Goal: Information Seeking & Learning: Find contact information

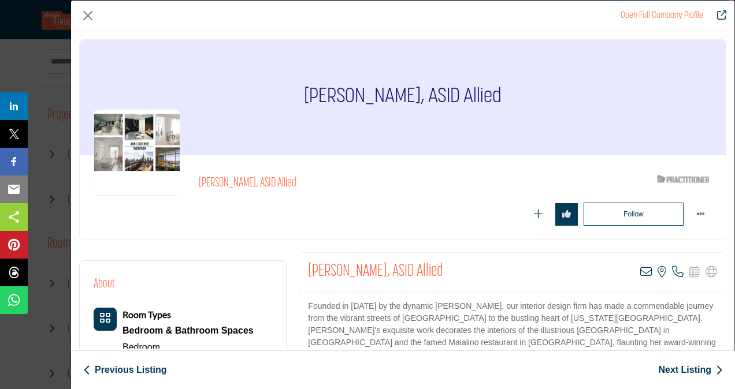
click at [694, 368] on link "Next Listing" at bounding box center [690, 370] width 65 height 14
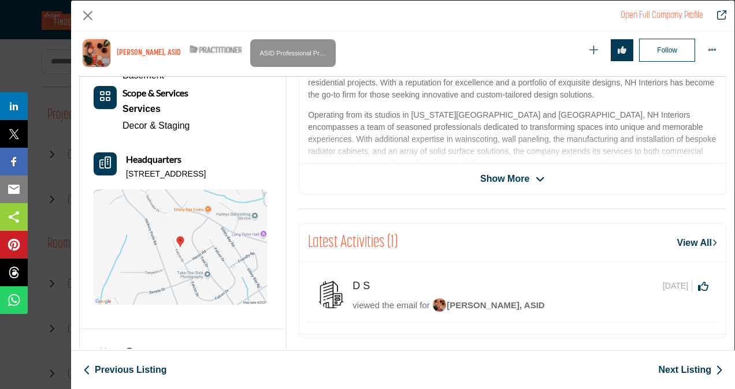
scroll to position [320, 0]
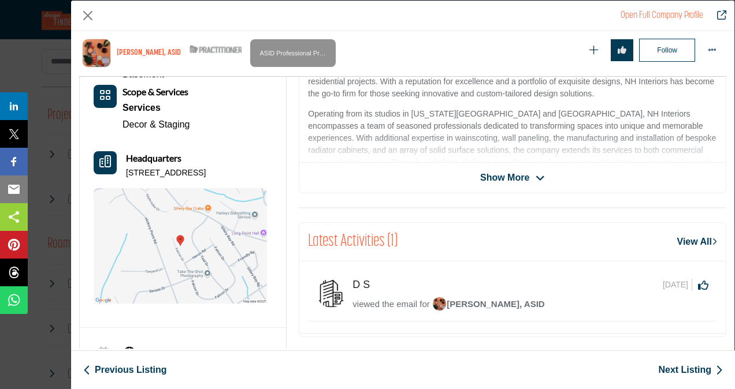
click at [193, 251] on img "Company Data Modal" at bounding box center [180, 246] width 173 height 116
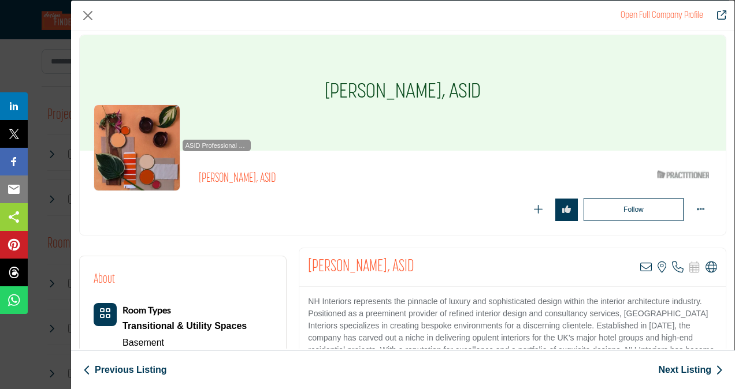
scroll to position [0, 0]
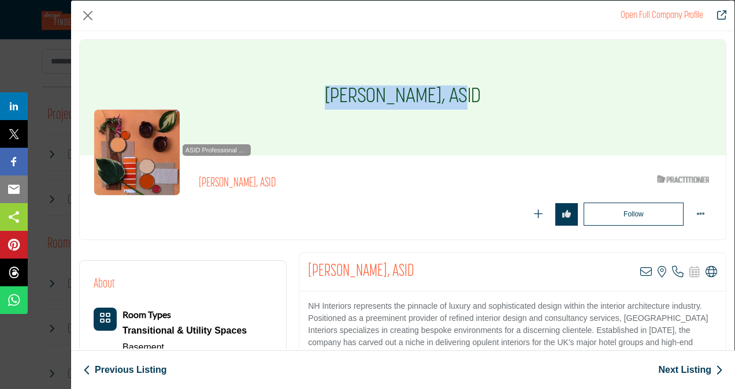
drag, startPoint x: 334, startPoint y: 94, endPoint x: 464, endPoint y: 94, distance: 129.9
click at [464, 94] on div "Nancy Henry, ASID" at bounding box center [403, 98] width 646 height 116
copy h1 "Nancy Henry, ASID"
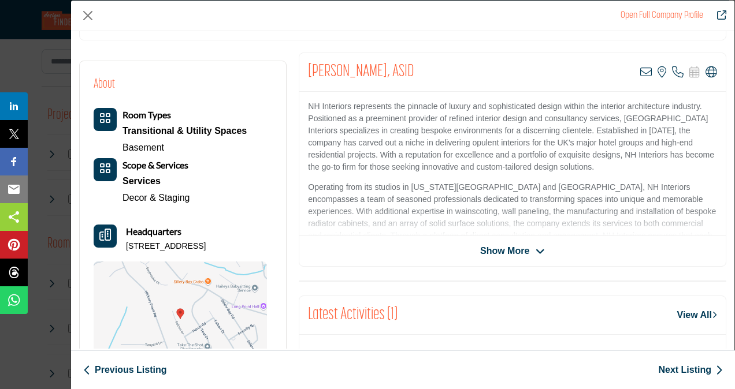
scroll to position [201, 0]
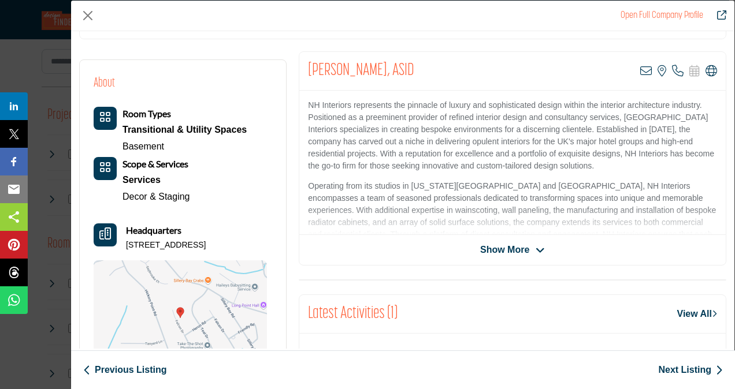
click at [538, 254] on icon "Company Data Modal" at bounding box center [539, 250] width 9 height 10
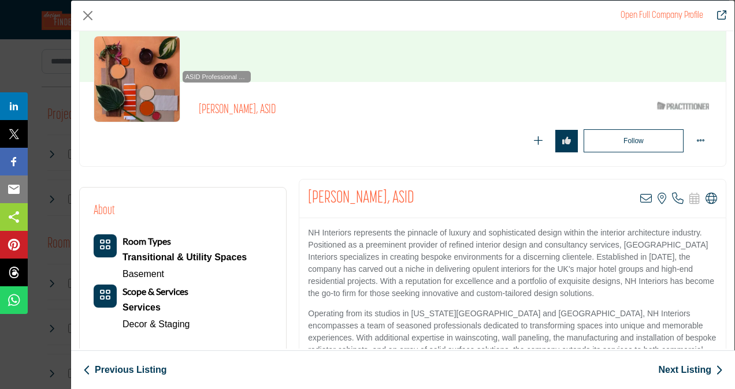
scroll to position [72, 0]
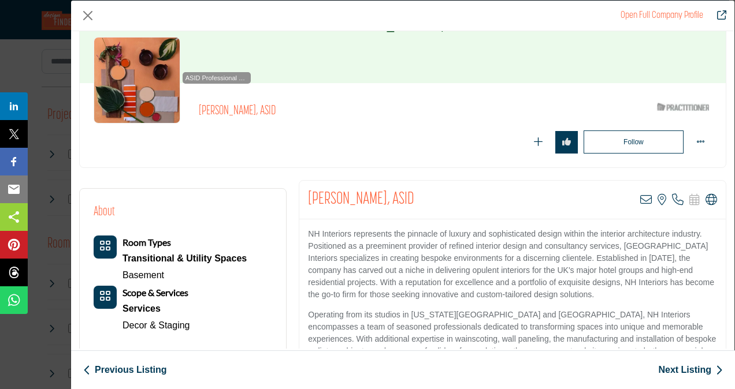
click at [705, 372] on link "Next Listing" at bounding box center [690, 370] width 65 height 14
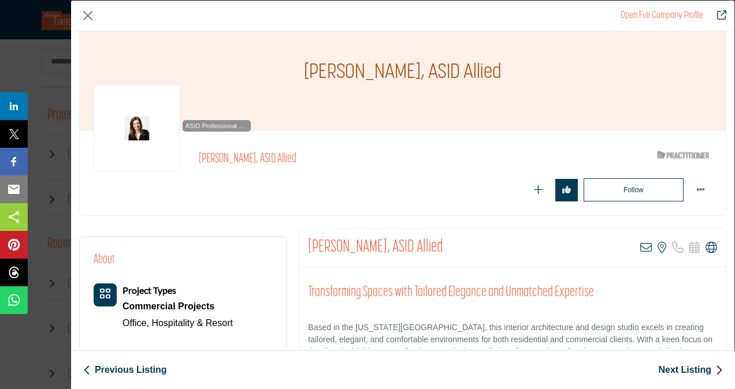
scroll to position [27, 0]
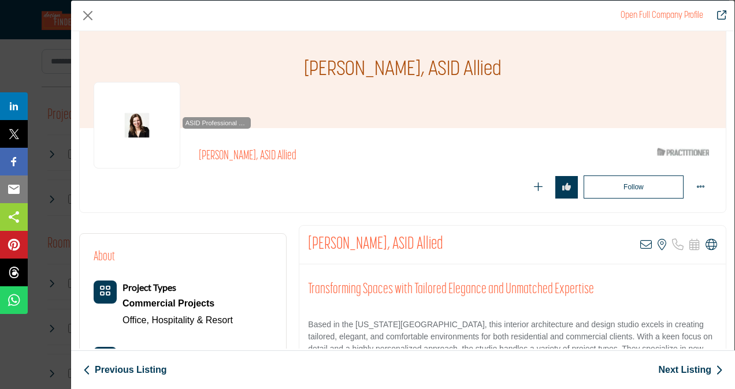
click at [655, 14] on link "Open Full Company Profile" at bounding box center [661, 15] width 83 height 9
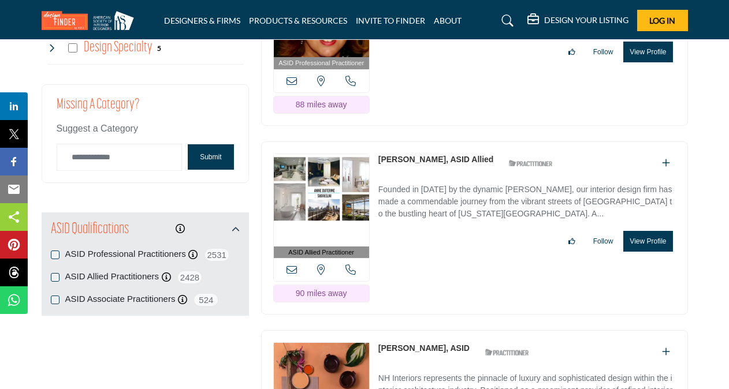
scroll to position [1363, 0]
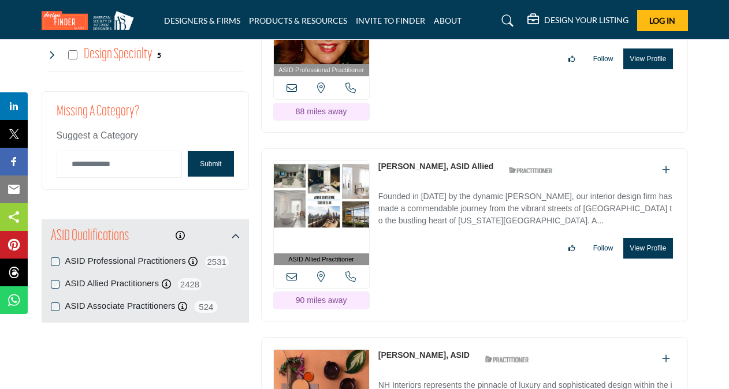
click at [561, 271] on div "ASID Allied Practitioner ASID Allied Practitioners have successfully completed …" at bounding box center [474, 235] width 427 height 174
click at [321, 207] on img at bounding box center [321, 207] width 95 height 92
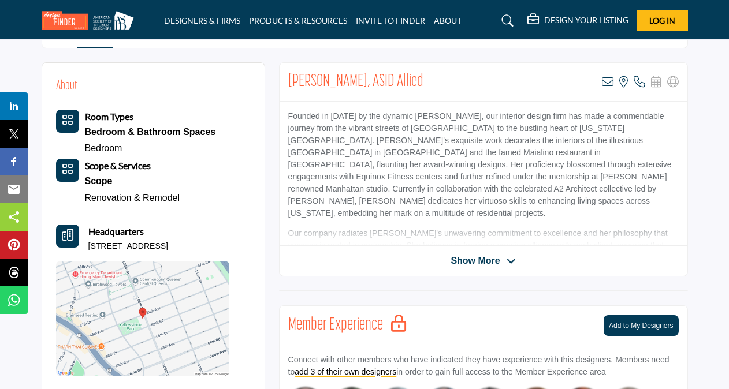
scroll to position [260, 0]
click at [510, 262] on icon at bounding box center [510, 262] width 9 height 10
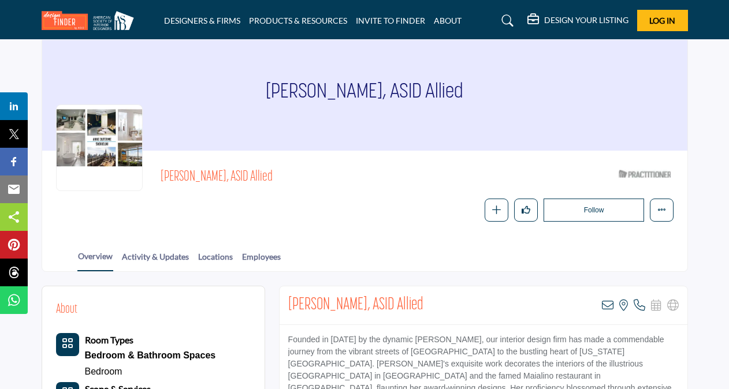
scroll to position [0, 0]
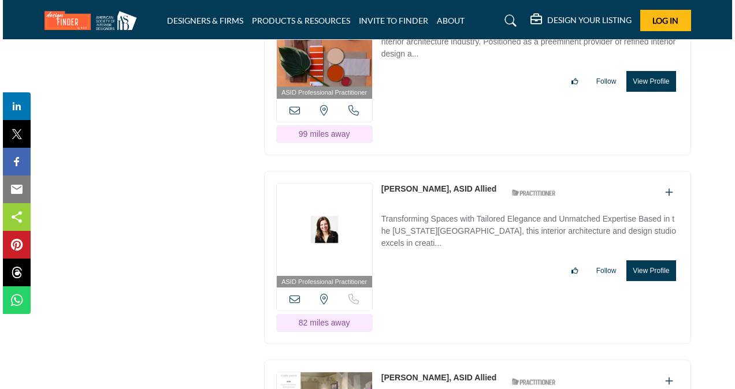
scroll to position [1719, 0]
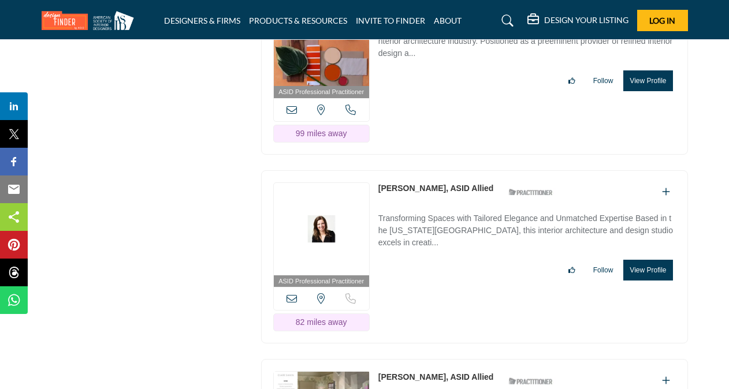
click at [652, 266] on button "View Profile" at bounding box center [647, 270] width 49 height 21
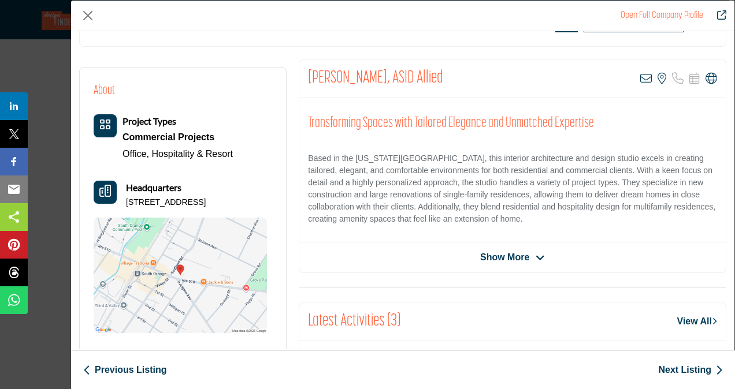
scroll to position [191, 0]
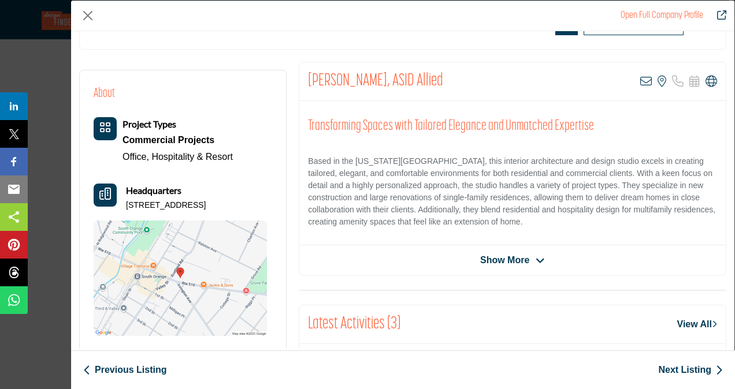
click at [535, 264] on icon "Company Data Modal" at bounding box center [539, 261] width 9 height 10
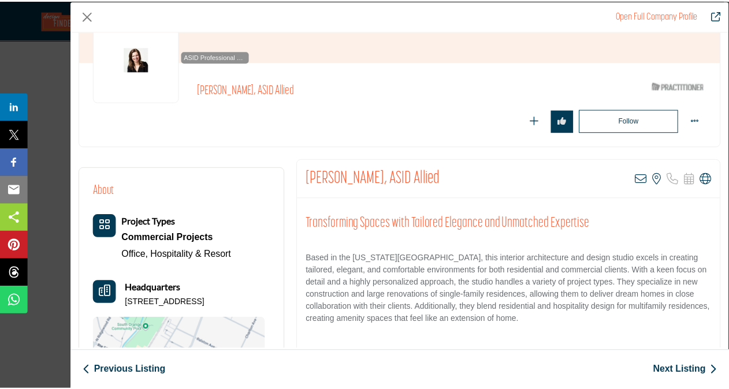
scroll to position [93, 0]
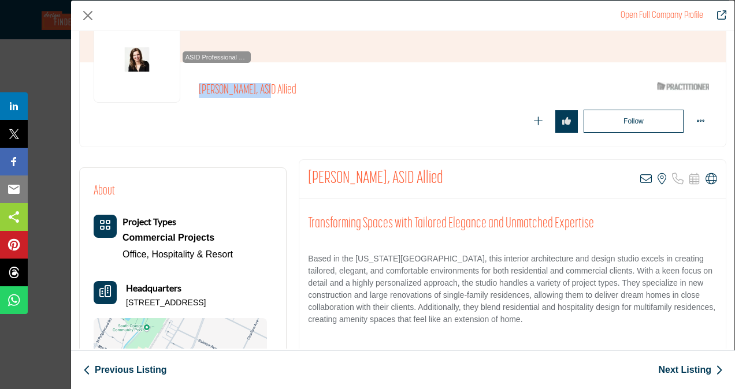
drag, startPoint x: 196, startPoint y: 91, endPoint x: 265, endPoint y: 100, distance: 69.3
click at [265, 100] on div "ASID Professional Practitioner ASID Professional Practitioners have successfull…" at bounding box center [403, 104] width 618 height 57
drag, startPoint x: 265, startPoint y: 100, endPoint x: 312, endPoint y: 99, distance: 46.8
click at [312, 99] on div "[PERSON_NAME], ASID Allied" at bounding box center [423, 93] width 449 height 21
drag, startPoint x: 294, startPoint y: 88, endPoint x: 212, endPoint y: 85, distance: 82.1
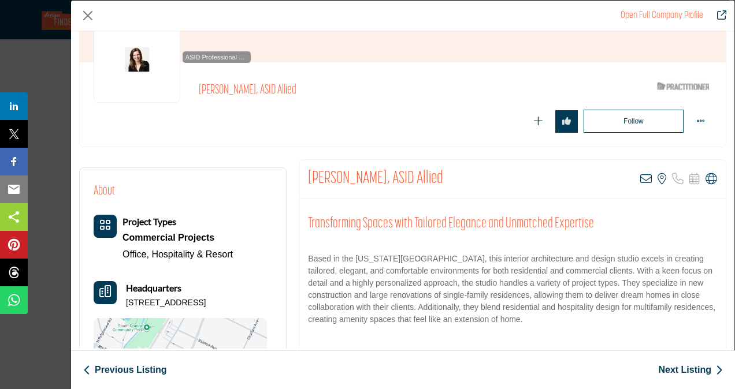
click at [212, 85] on div "ASID Professional Practitioner ASID Professional Practitioners have successfull…" at bounding box center [403, 104] width 618 height 57
copy div "ASID Professional Practitioners have successfully passed an ASID-approved quali…"
click at [88, 13] on button "Close" at bounding box center [87, 15] width 17 height 17
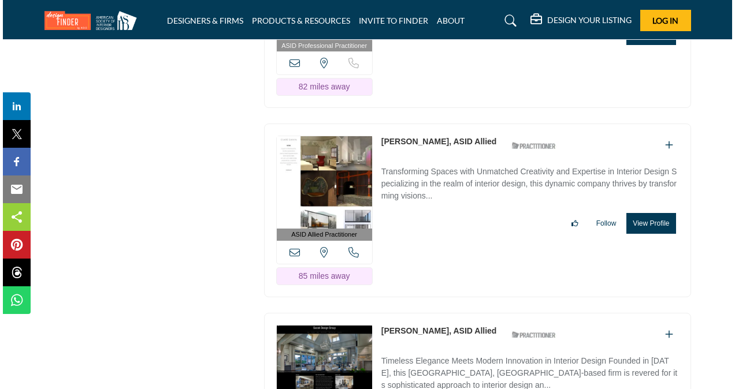
scroll to position [1960, 0]
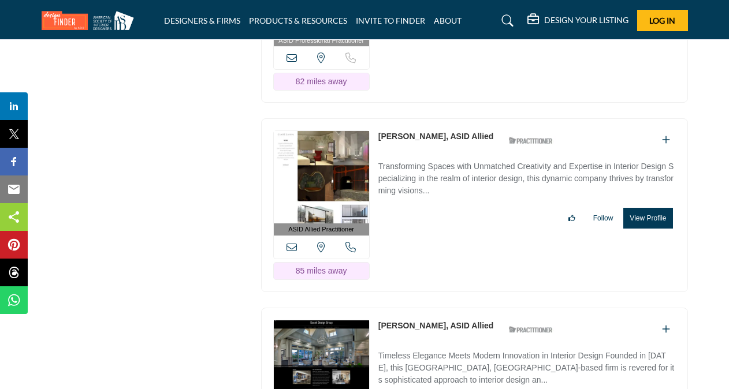
click at [654, 208] on button "View Profile" at bounding box center [647, 218] width 49 height 21
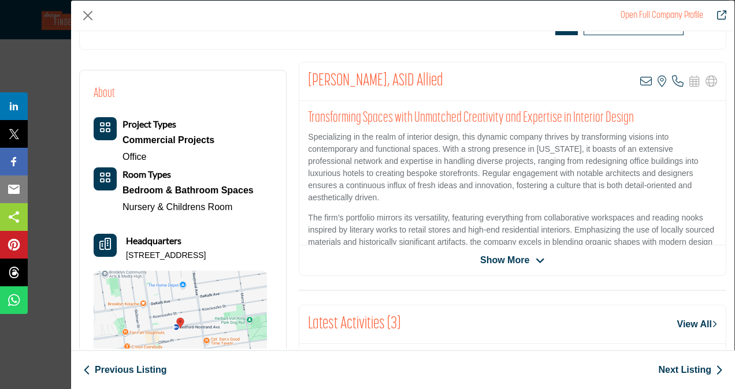
scroll to position [193, 0]
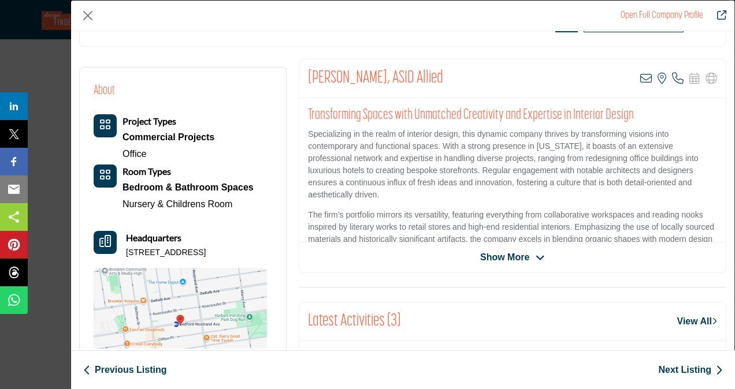
click at [528, 259] on span "Show More" at bounding box center [512, 258] width 65 height 14
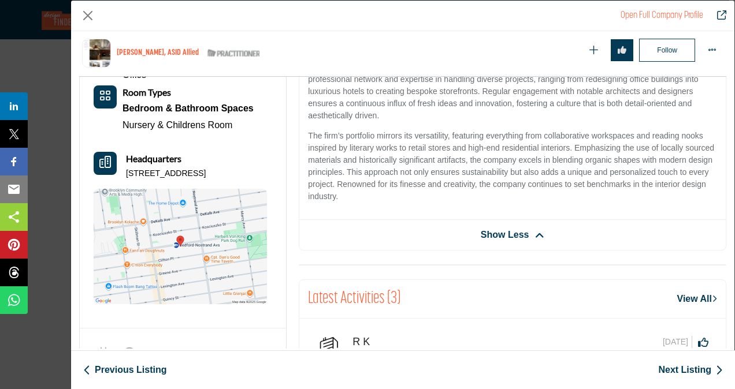
scroll to position [319, 0]
click at [169, 252] on img "Company Data Modal" at bounding box center [180, 247] width 173 height 116
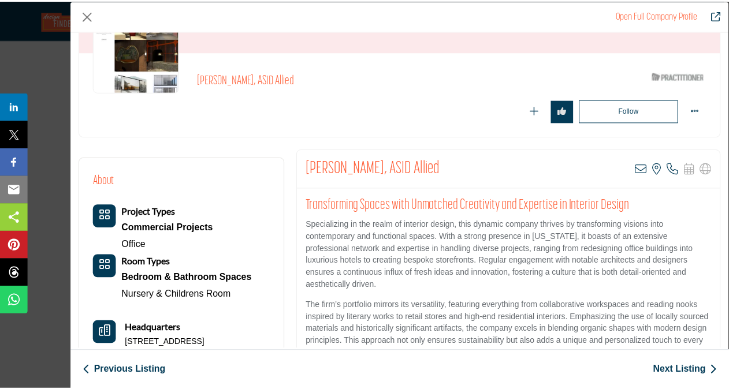
scroll to position [0, 0]
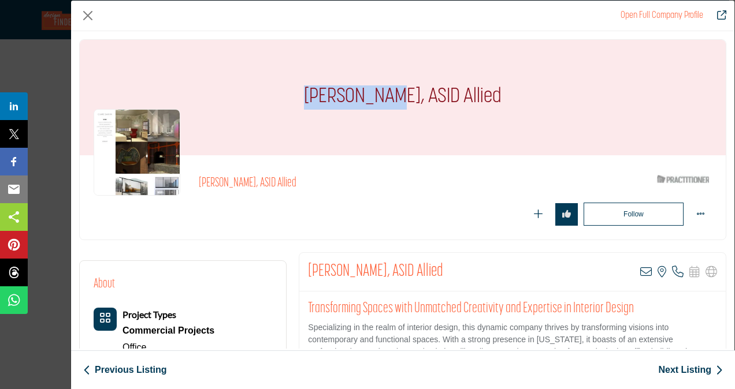
drag, startPoint x: 399, startPoint y: 97, endPoint x: 322, endPoint y: 91, distance: 77.6
click at [322, 91] on h1 "Clare Sahin, ASID Allied" at bounding box center [403, 98] width 198 height 116
copy h1 "Clare Sahin"
click at [87, 10] on button "Close" at bounding box center [87, 15] width 17 height 17
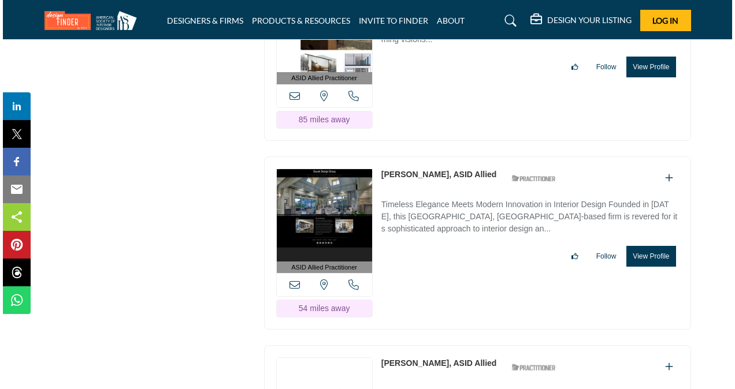
scroll to position [2113, 0]
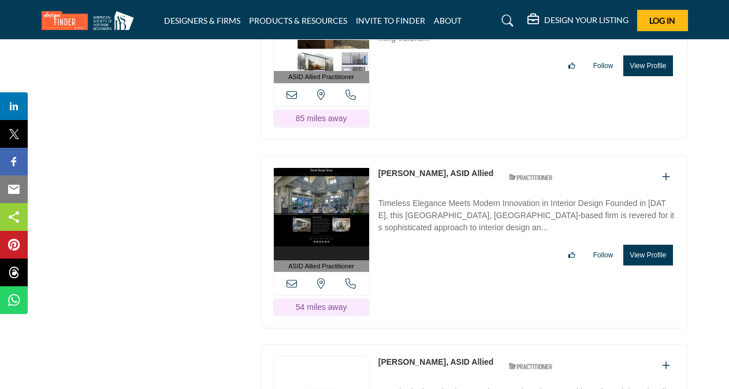
click at [660, 248] on button "View Profile" at bounding box center [647, 255] width 49 height 21
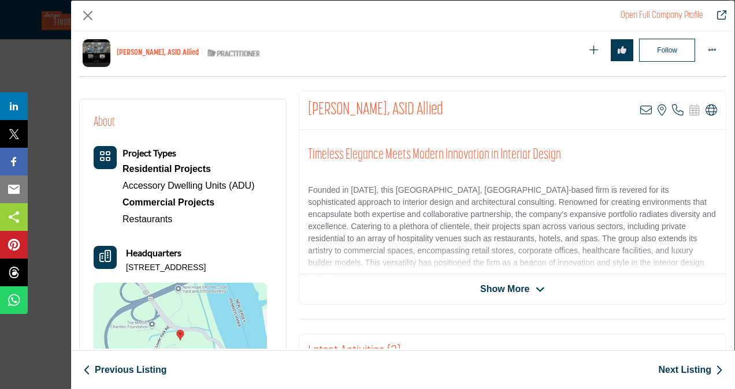
scroll to position [258, 0]
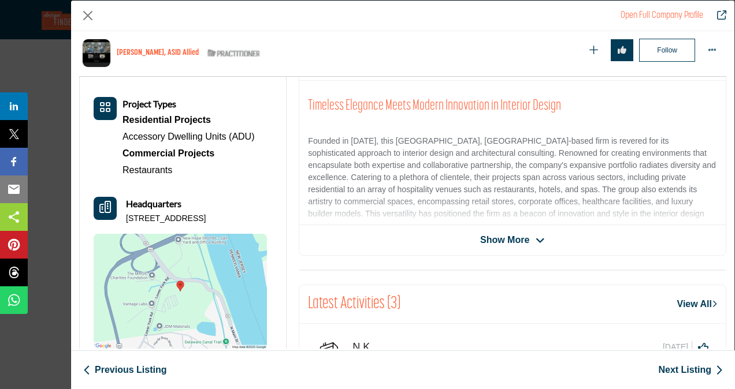
click at [536, 240] on icon "Company Data Modal" at bounding box center [539, 241] width 9 height 10
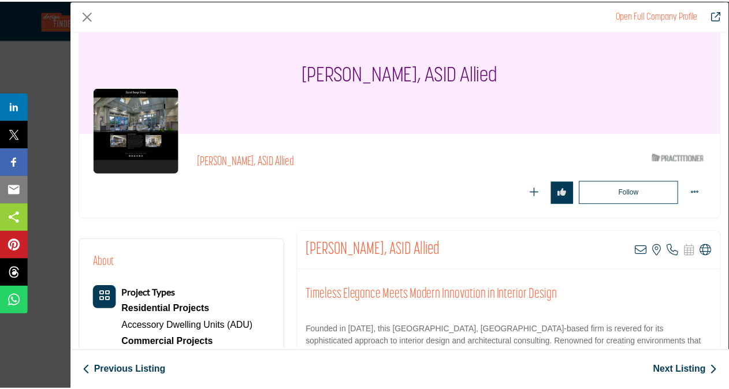
scroll to position [20, 0]
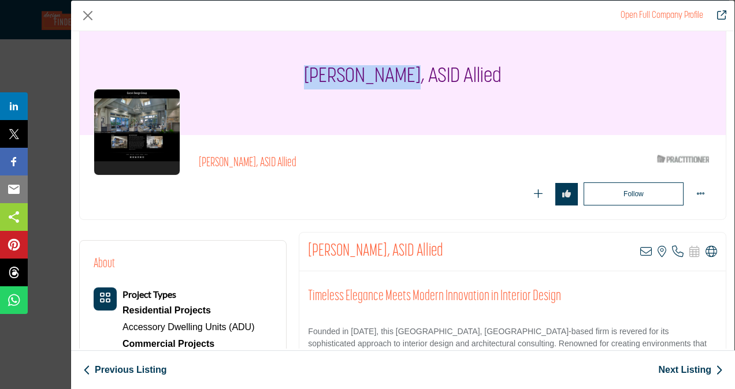
drag, startPoint x: 308, startPoint y: 79, endPoint x: 410, endPoint y: 80, distance: 102.2
click at [410, 80] on div "Richard Gacek, ASID Allied" at bounding box center [403, 78] width 646 height 116
copy h1 "Richard Gacek"
click at [93, 17] on button "Close" at bounding box center [87, 15] width 17 height 17
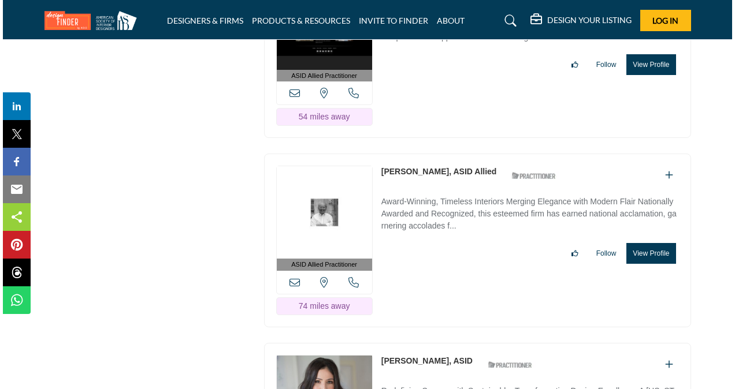
scroll to position [2305, 0]
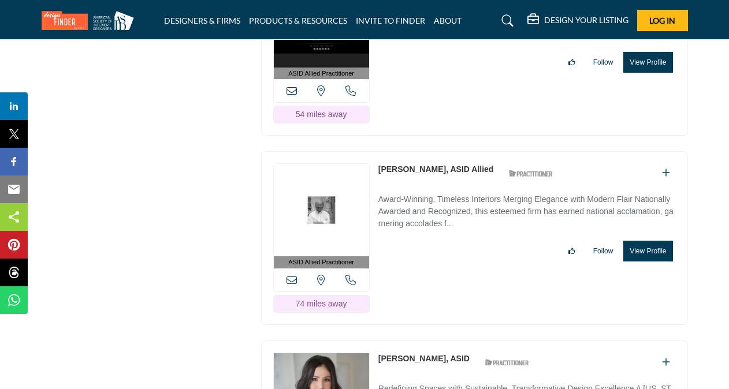
click at [650, 241] on button "View Profile" at bounding box center [647, 251] width 49 height 21
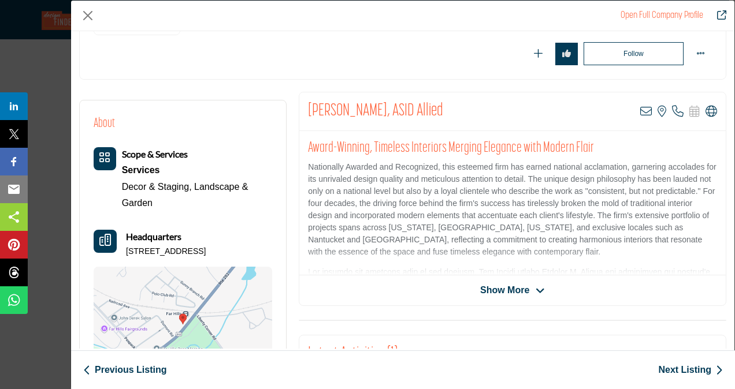
scroll to position [162, 0]
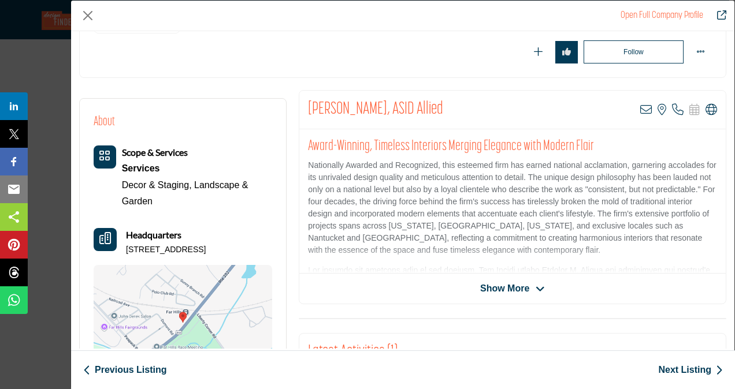
click at [524, 289] on span "Show More" at bounding box center [504, 289] width 49 height 14
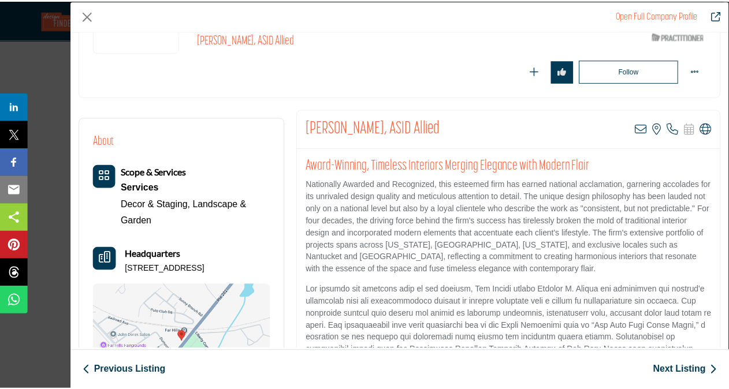
scroll to position [143, 0]
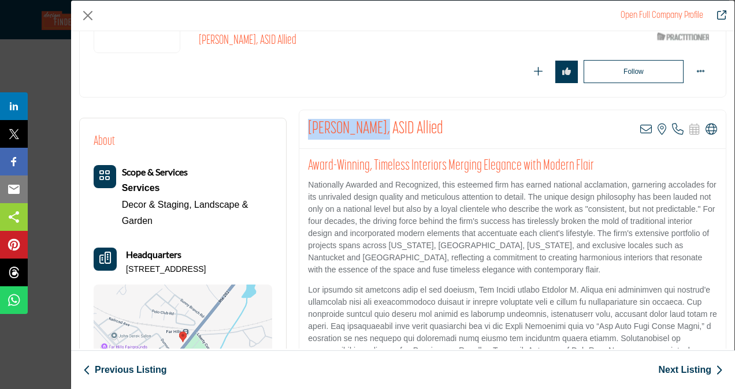
drag, startPoint x: 375, startPoint y: 131, endPoint x: 308, endPoint y: 131, distance: 67.6
click at [308, 131] on h2 "Jeffrey Haines, ASID Allied" at bounding box center [375, 129] width 135 height 21
copy h2 "Jeffrey Haines"
click at [87, 16] on button "Close" at bounding box center [87, 15] width 17 height 17
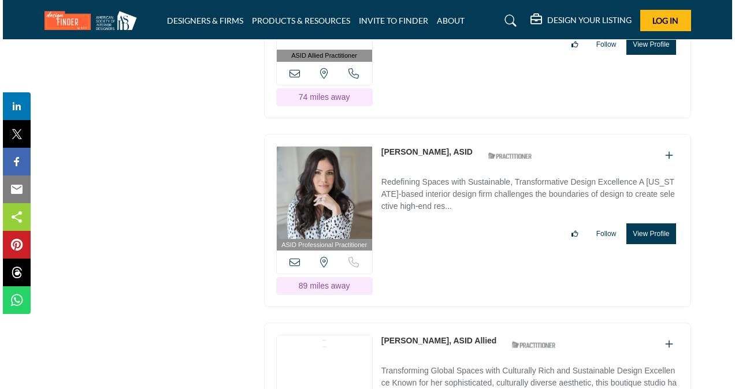
scroll to position [2505, 0]
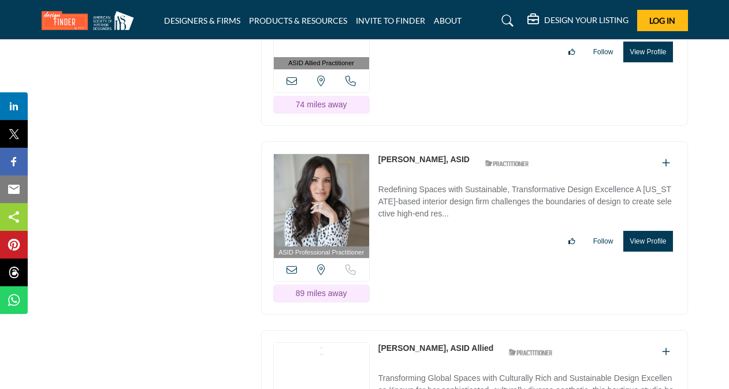
click at [635, 233] on button "View Profile" at bounding box center [647, 241] width 49 height 21
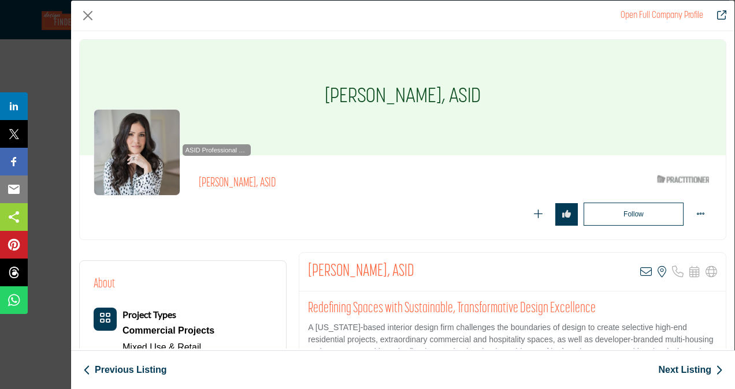
drag, startPoint x: 734, startPoint y: 111, endPoint x: 738, endPoint y: 163, distance: 52.1
drag, startPoint x: 738, startPoint y: 163, endPoint x: 668, endPoint y: 116, distance: 84.7
click at [668, 116] on div "Blanche Garcia, ASID" at bounding box center [403, 98] width 646 height 116
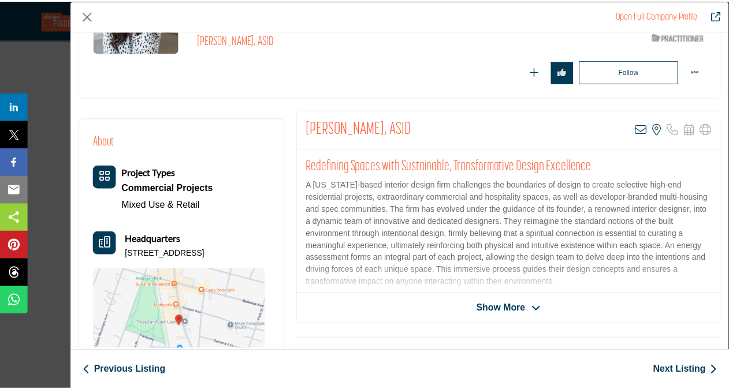
scroll to position [148, 0]
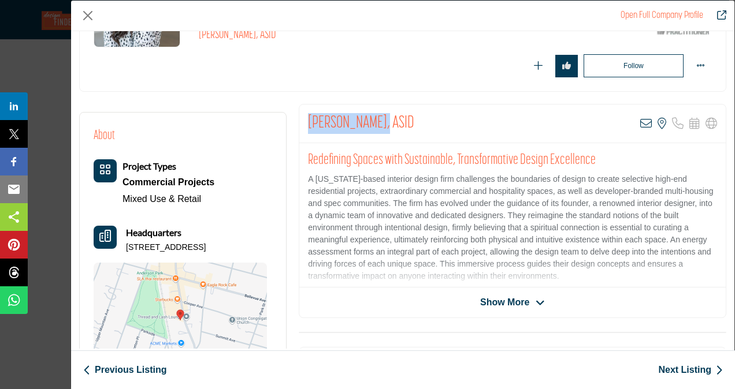
drag, startPoint x: 379, startPoint y: 125, endPoint x: 307, endPoint y: 119, distance: 72.4
click at [308, 119] on h2 "Blanche Garcia, ASID" at bounding box center [361, 123] width 106 height 21
copy h2 "Blanche Garcia"
click at [377, 18] on div "Open Full Company Profile" at bounding box center [402, 16] width 663 height 31
click at [83, 17] on button "Close" at bounding box center [87, 15] width 17 height 17
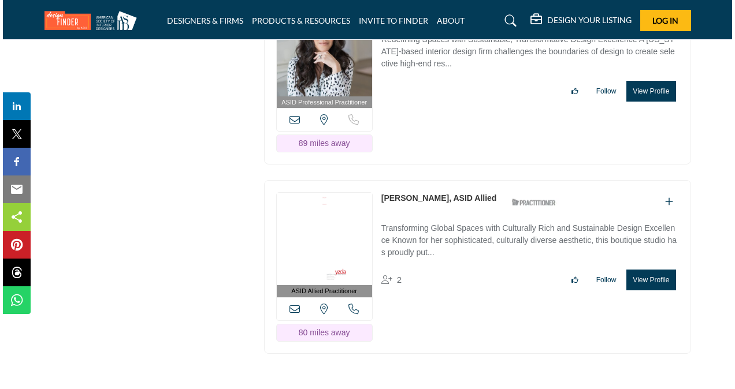
scroll to position [2659, 0]
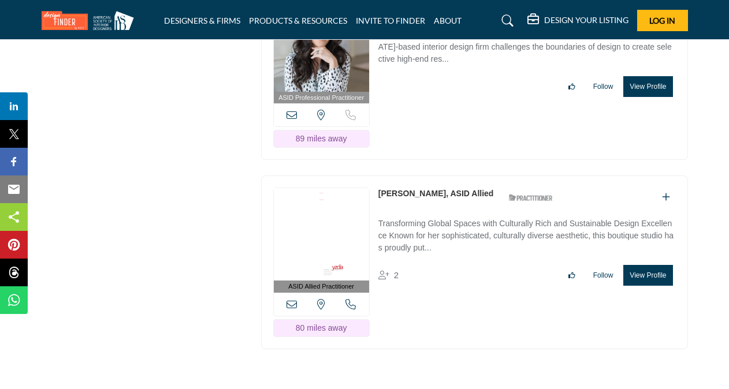
click at [641, 269] on button "View Profile" at bounding box center [647, 275] width 49 height 21
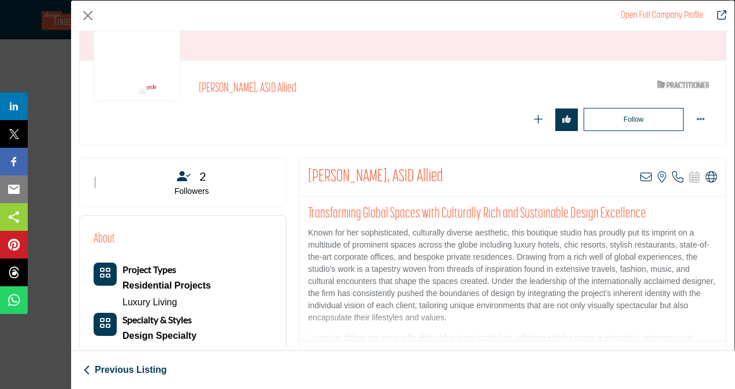
scroll to position [98, 0]
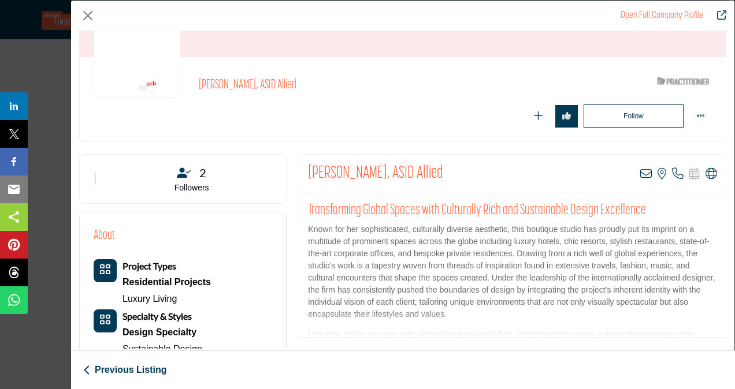
click at [682, 210] on h2 "Transforming Global Spaces with Culturally Rich and Sustainable Design Excellen…" at bounding box center [512, 210] width 409 height 17
click at [107, 371] on link "Previous Listing" at bounding box center [124, 370] width 83 height 14
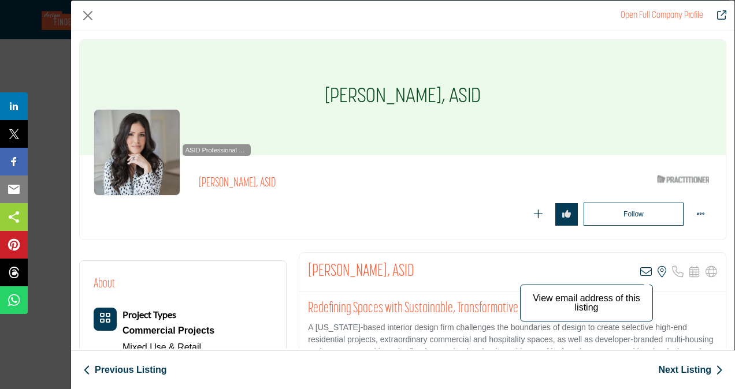
click at [640, 273] on icon "Company Data Modal" at bounding box center [646, 272] width 12 height 12
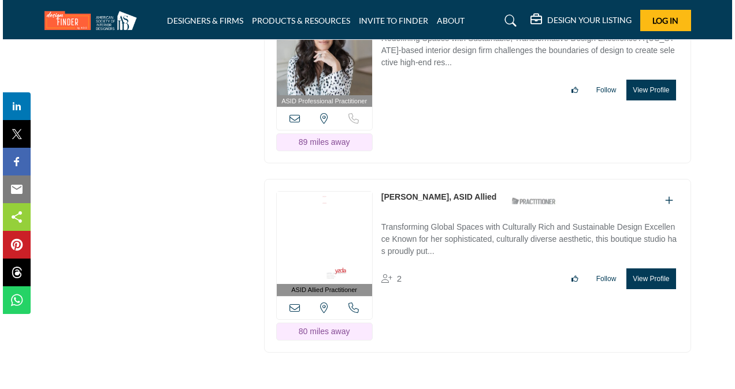
scroll to position [2656, 0]
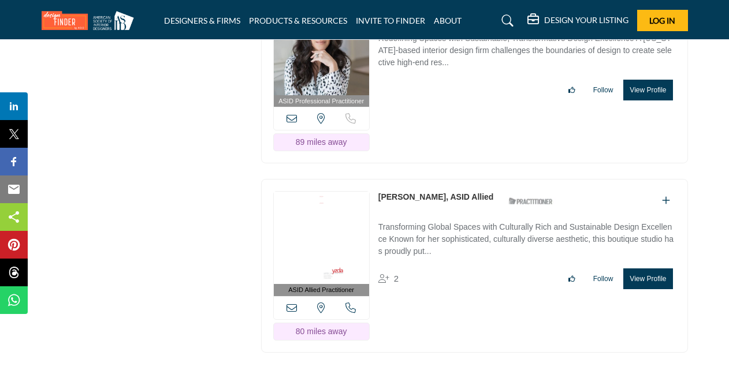
click at [649, 269] on button "View Profile" at bounding box center [647, 279] width 49 height 21
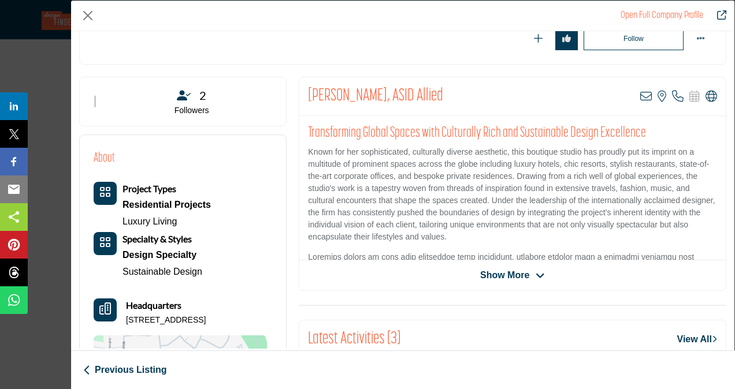
scroll to position [191, 0]
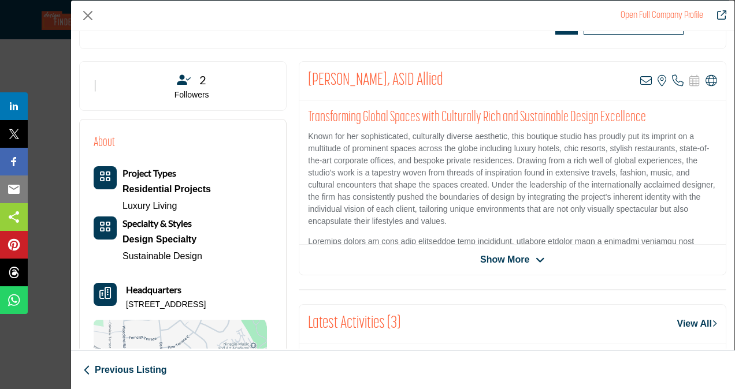
click at [536, 259] on icon "Company Data Modal" at bounding box center [539, 260] width 9 height 10
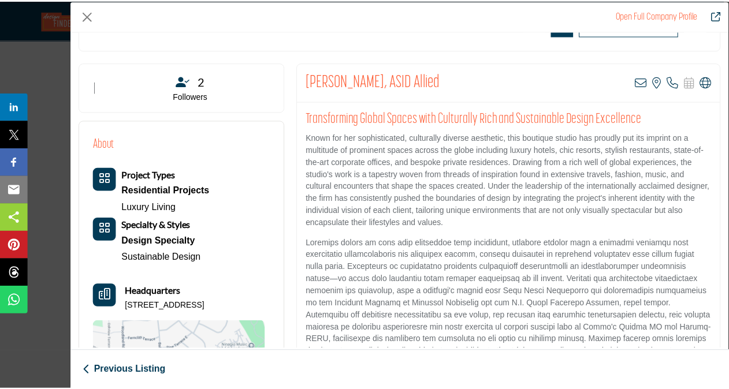
scroll to position [189, 0]
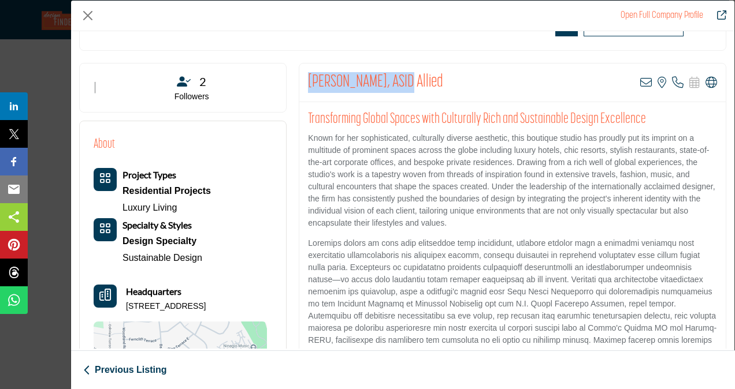
drag, startPoint x: 307, startPoint y: 81, endPoint x: 403, endPoint y: 80, distance: 95.9
click at [403, 80] on h2 "Satomi Yoshida-Katz, ASID Allied" at bounding box center [375, 82] width 135 height 21
copy h2 "Satomi Yoshida-Katz"
click at [83, 17] on button "Close" at bounding box center [87, 15] width 17 height 17
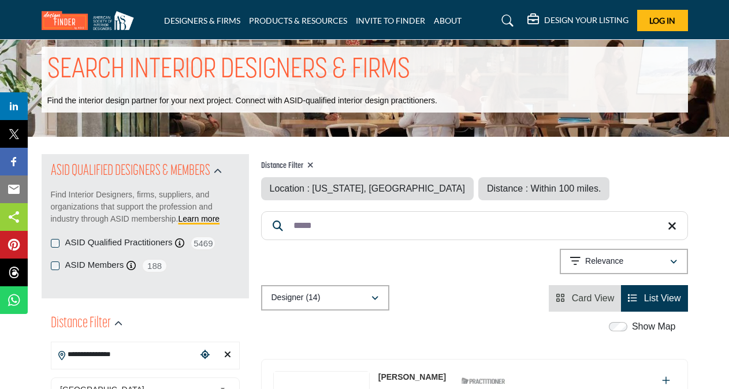
scroll to position [0, 0]
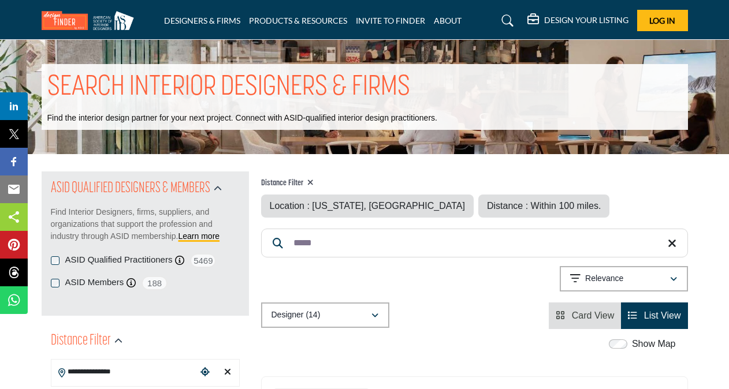
click at [345, 248] on input "*****" at bounding box center [474, 243] width 427 height 29
type input "*"
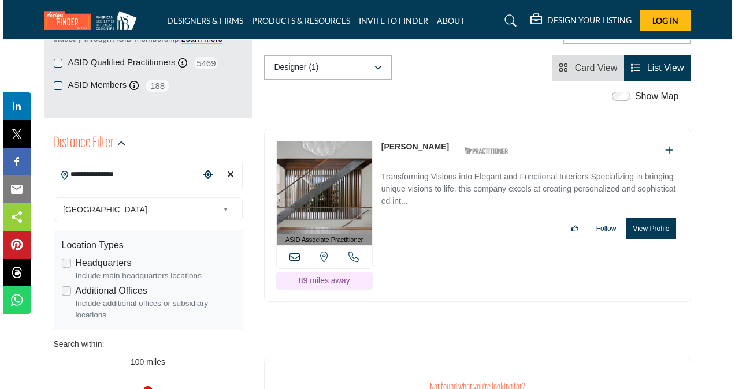
scroll to position [203, 0]
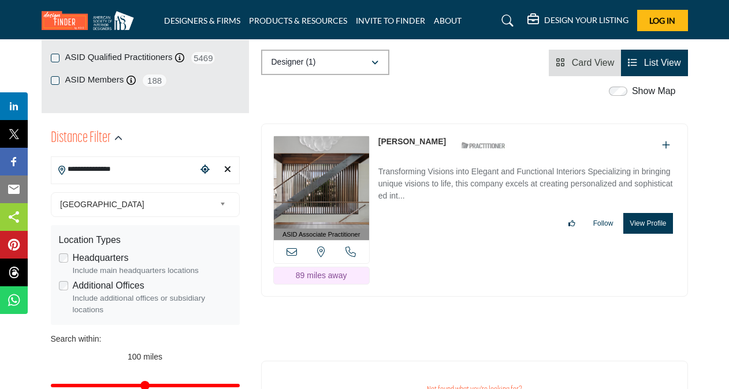
click at [641, 225] on button "View Profile" at bounding box center [647, 223] width 49 height 21
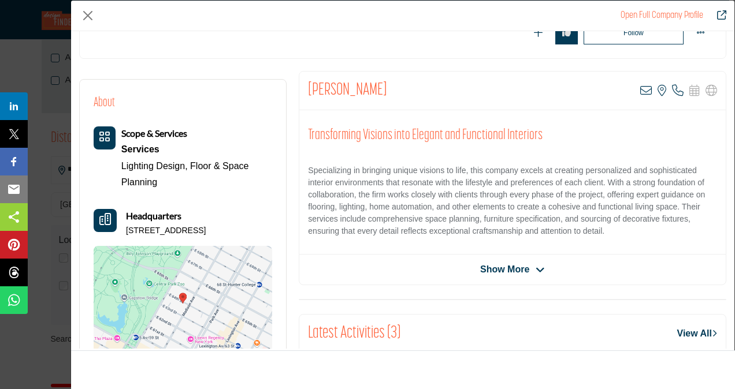
scroll to position [184, 0]
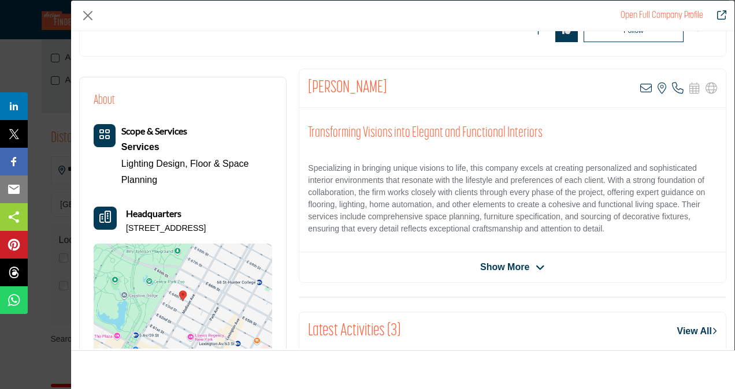
click at [535, 268] on icon "Company Data Modal" at bounding box center [539, 268] width 9 height 10
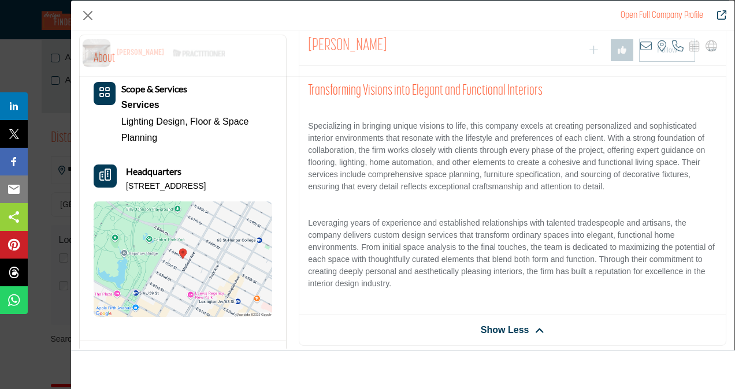
scroll to position [286, 0]
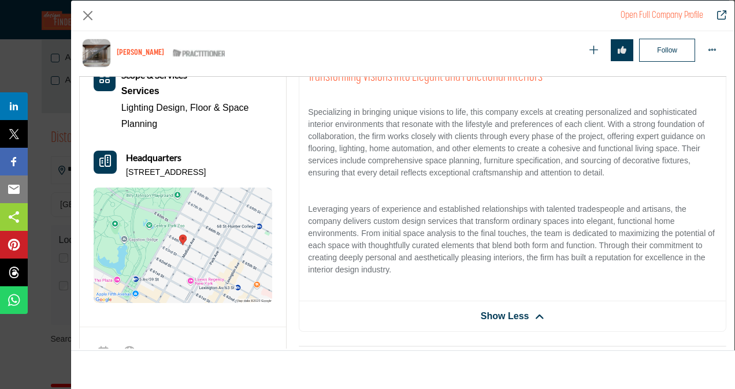
click at [195, 249] on img "Company Data Modal" at bounding box center [183, 246] width 178 height 116
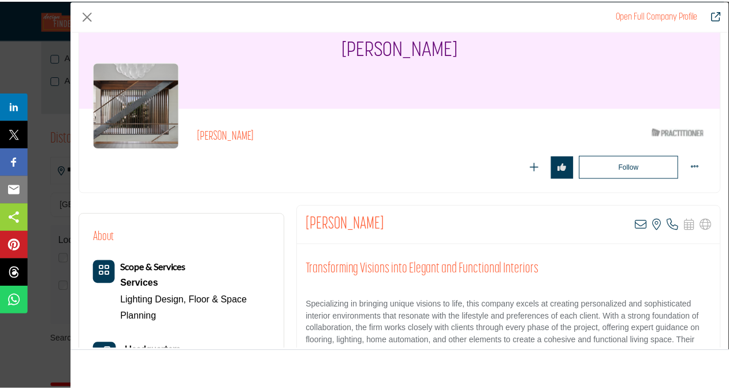
scroll to position [39, 0]
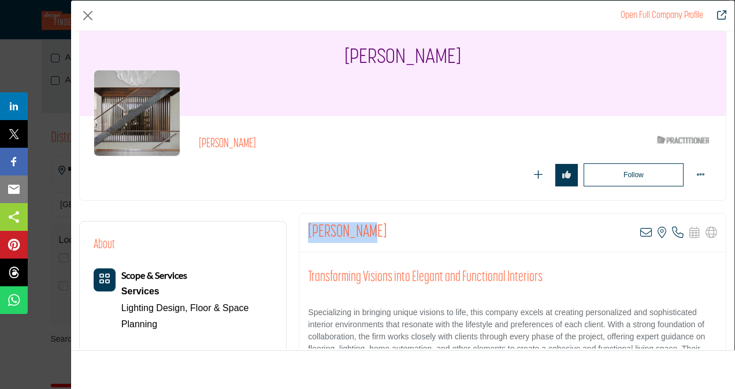
drag, startPoint x: 367, startPoint y: 232, endPoint x: 304, endPoint y: 236, distance: 63.7
click at [304, 236] on div "Lisa Hargus View email address of this listing View the location of this listin…" at bounding box center [512, 233] width 426 height 39
copy h2 "Lisa Hargus"
click at [92, 17] on button "Close" at bounding box center [87, 15] width 17 height 17
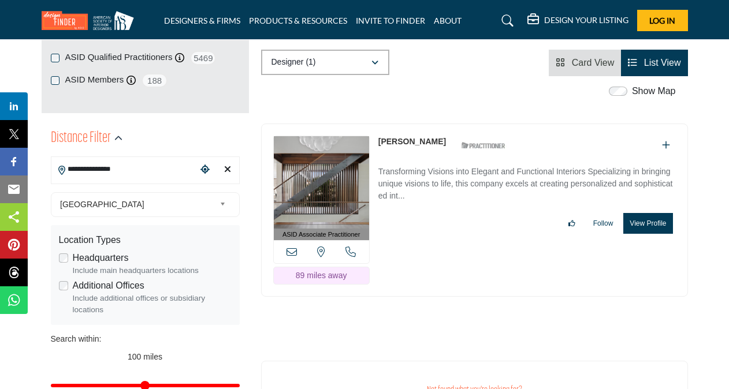
scroll to position [0, 0]
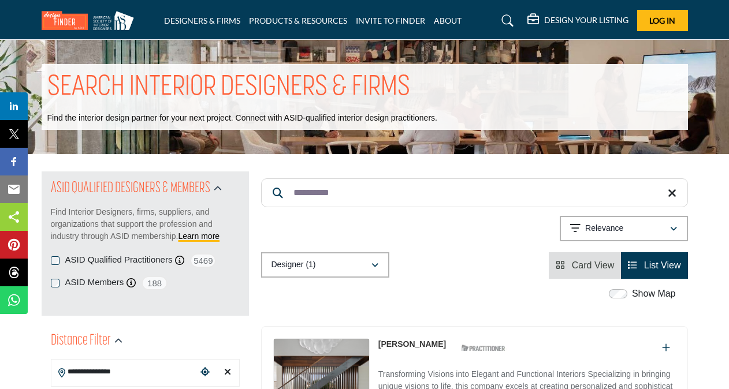
click at [346, 196] on input "**********" at bounding box center [474, 192] width 427 height 29
type input "*"
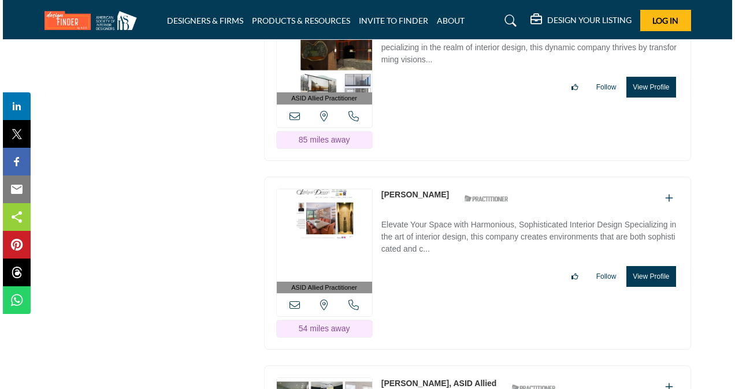
scroll to position [1663, 0]
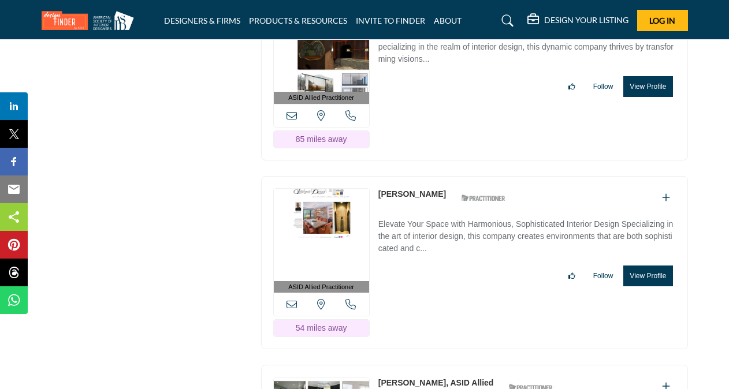
type input "**********"
click at [651, 268] on button "View Profile" at bounding box center [647, 276] width 49 height 21
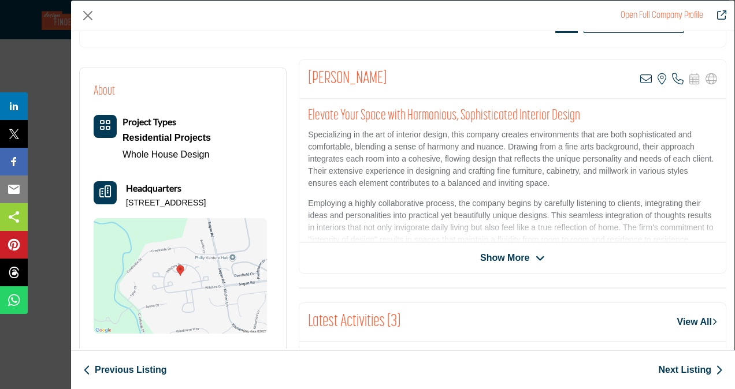
scroll to position [192, 0]
click at [535, 259] on icon "Company Data Modal" at bounding box center [539, 259] width 9 height 10
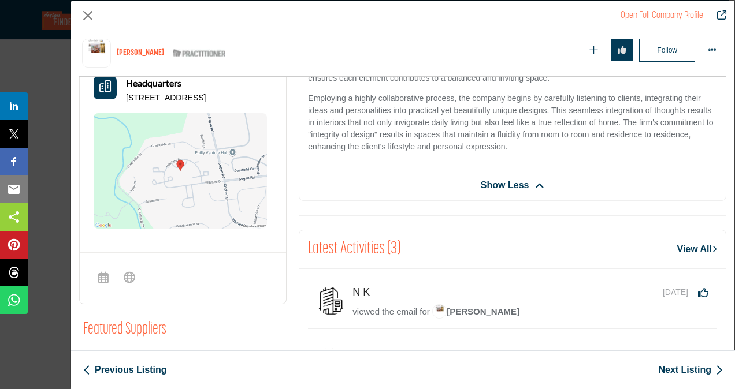
click at [641, 299] on div "N K 15 days ago Click to Like this activity 0 0" at bounding box center [530, 302] width 356 height 33
click at [624, 264] on div "Latest Activities (3) View All" at bounding box center [512, 249] width 426 height 39
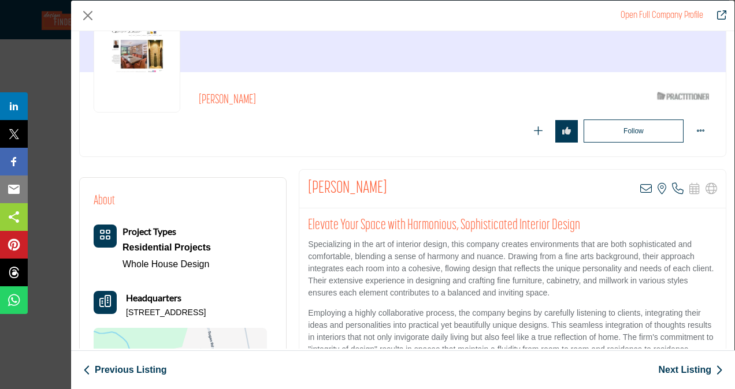
scroll to position [0, 0]
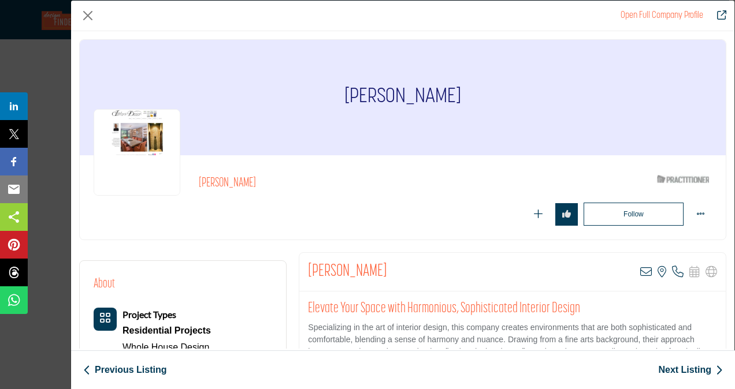
drag, startPoint x: 454, startPoint y: 96, endPoint x: 345, endPoint y: 97, distance: 109.2
click at [345, 97] on h1 "[PERSON_NAME]" at bounding box center [402, 98] width 117 height 116
copy h1 "[PERSON_NAME]"
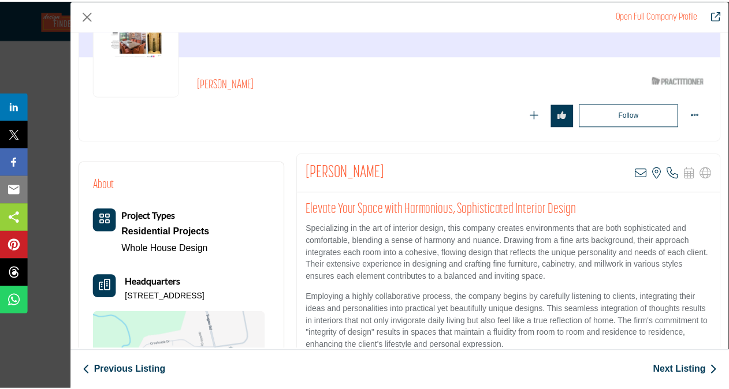
scroll to position [105, 0]
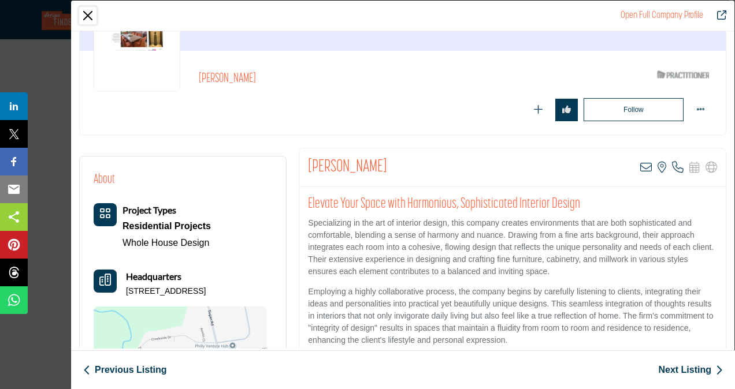
click at [87, 10] on button "Close" at bounding box center [87, 15] width 17 height 17
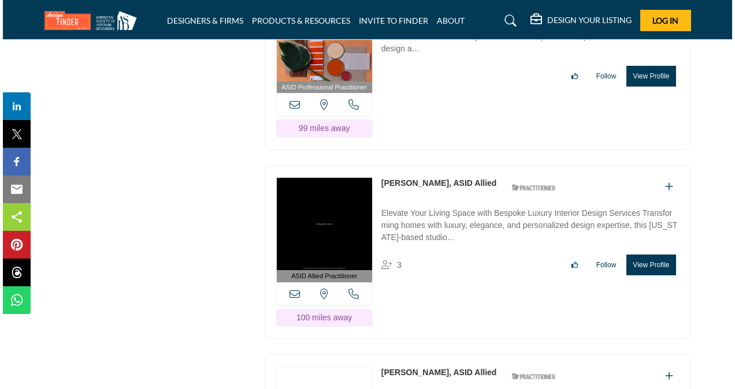
scroll to position [2242, 0]
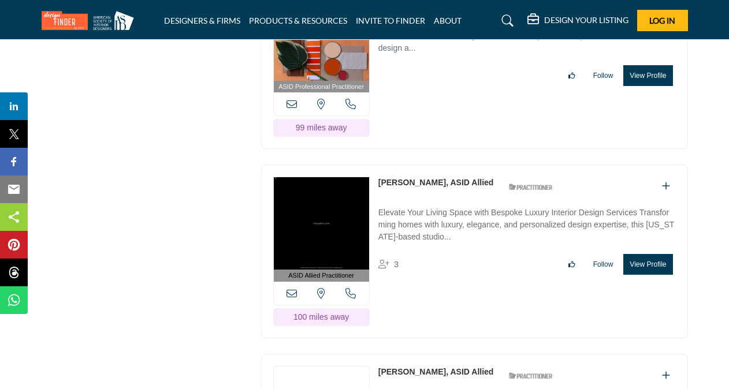
click at [658, 255] on button "View Profile" at bounding box center [647, 264] width 49 height 21
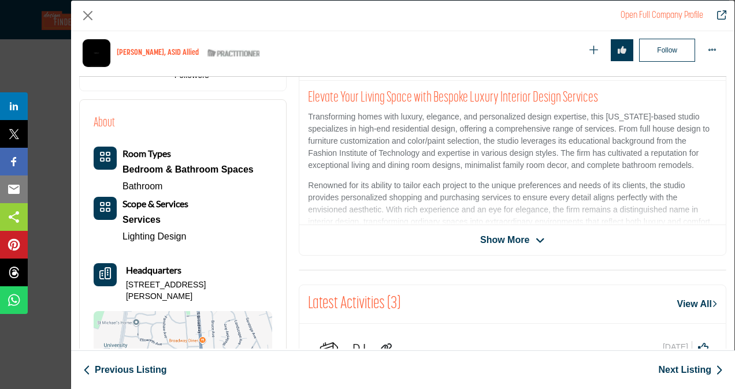
scroll to position [261, 0]
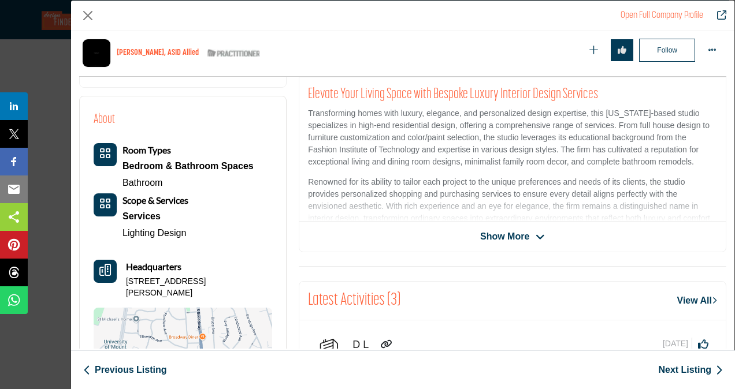
click at [539, 241] on icon "Company Data Modal" at bounding box center [539, 237] width 9 height 10
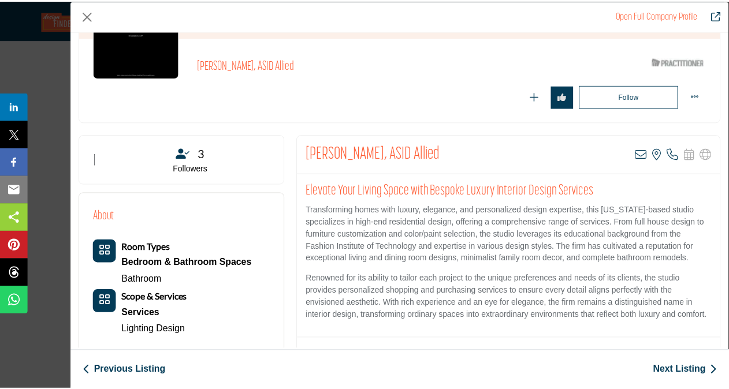
scroll to position [117, 0]
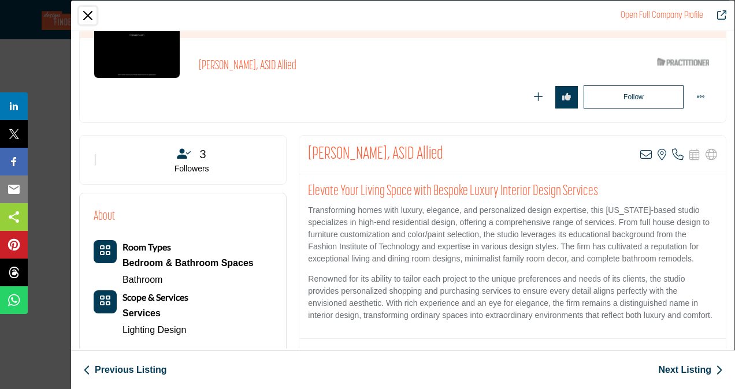
click at [85, 14] on button "Close" at bounding box center [87, 15] width 17 height 17
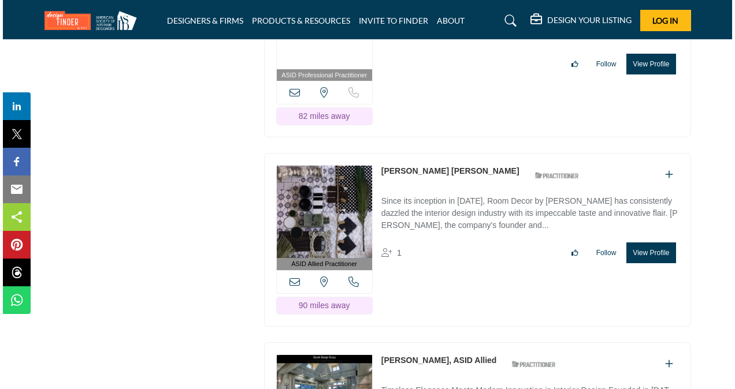
scroll to position [2633, 0]
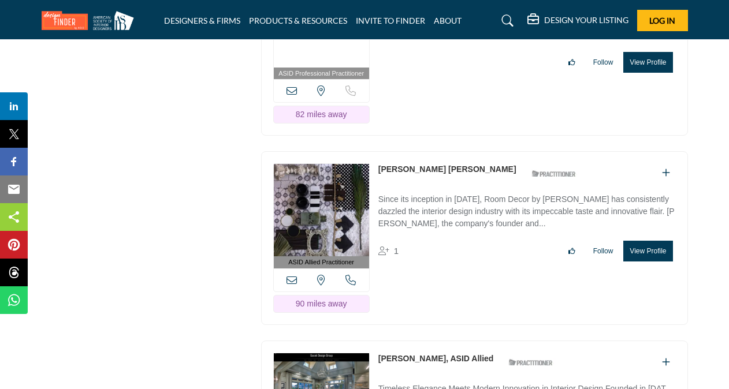
click at [651, 244] on button "View Profile" at bounding box center [647, 251] width 49 height 21
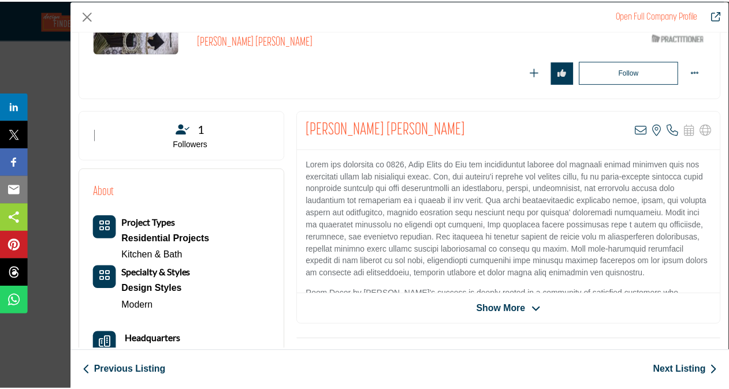
scroll to position [0, 0]
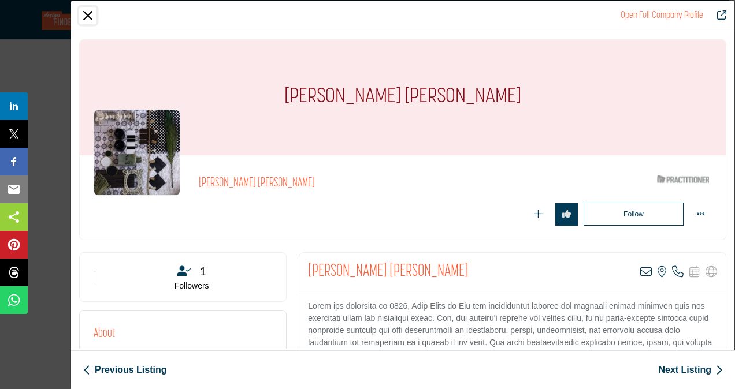
click at [91, 16] on button "Close" at bounding box center [87, 15] width 17 height 17
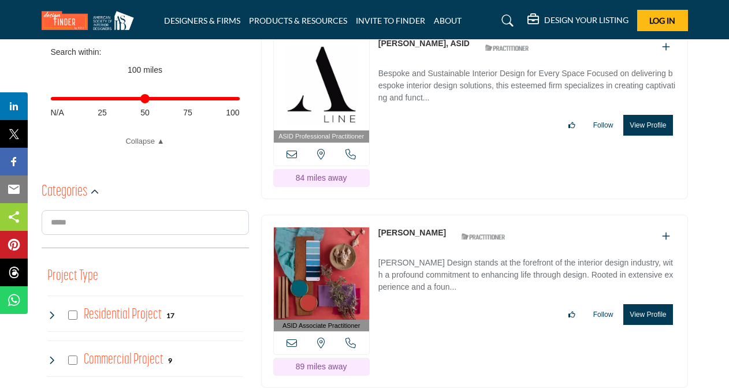
scroll to position [493, 0]
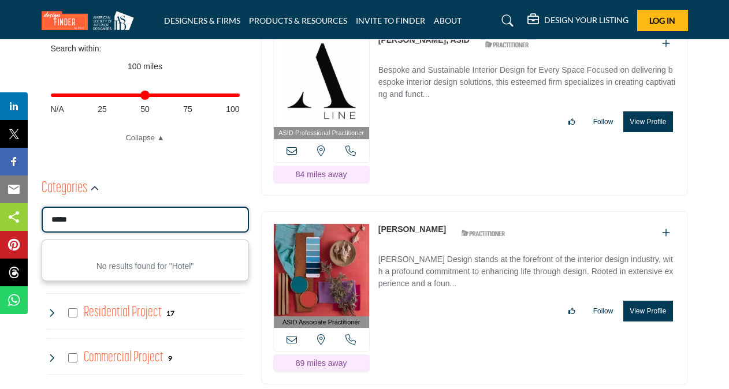
click at [84, 221] on input "*****" at bounding box center [145, 220] width 207 height 26
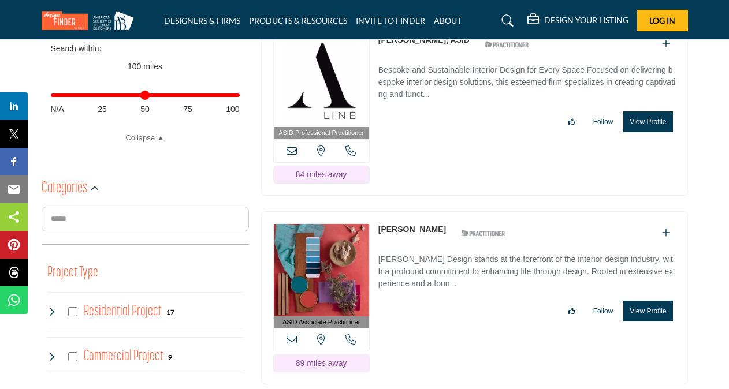
click at [205, 306] on div "Residential Project 17" at bounding box center [145, 310] width 196 height 36
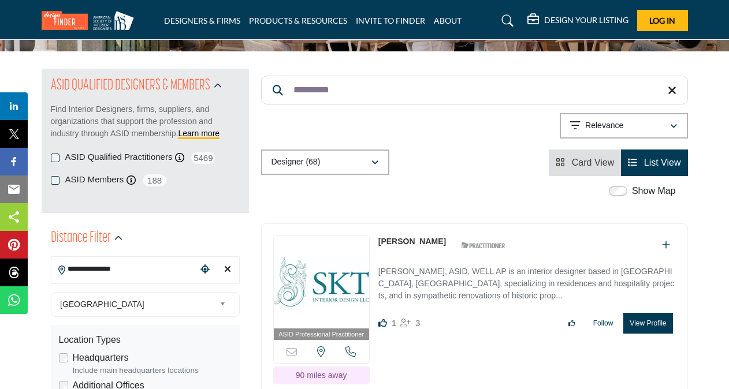
scroll to position [106, 0]
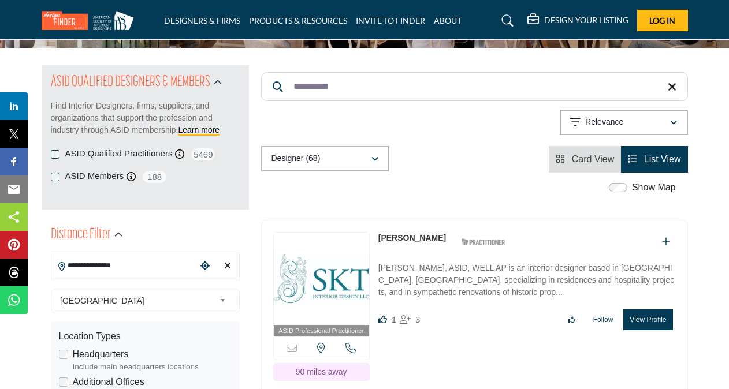
click at [139, 265] on input "**********" at bounding box center [124, 266] width 146 height 23
drag, startPoint x: 139, startPoint y: 265, endPoint x: 68, endPoint y: 264, distance: 71.0
click at [68, 264] on input "**********" at bounding box center [124, 266] width 146 height 23
click at [90, 266] on input "*****" at bounding box center [124, 266] width 146 height 23
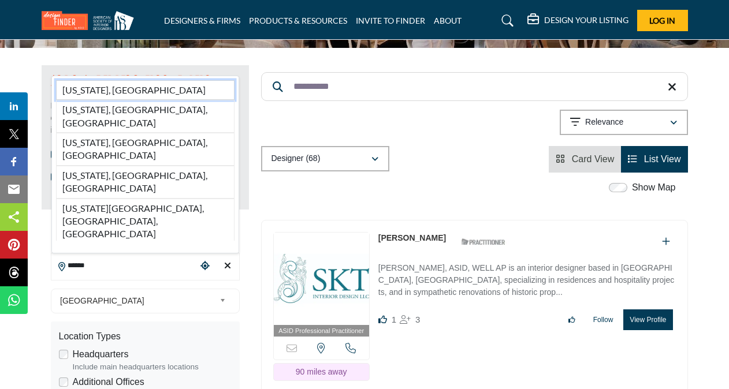
click at [126, 100] on li "Maine, USA" at bounding box center [145, 90] width 178 height 20
type input "**********"
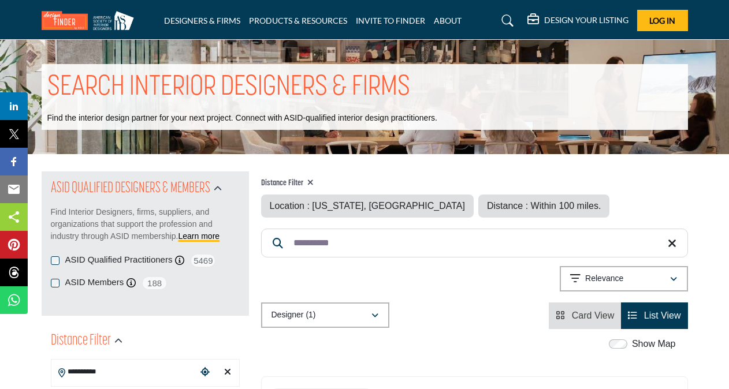
click at [449, 238] on input "**********" at bounding box center [474, 243] width 427 height 29
click at [416, 310] on div "Designer (1) All (1) Designer (1) Products (0) Projects (0) Card View" at bounding box center [474, 316] width 427 height 27
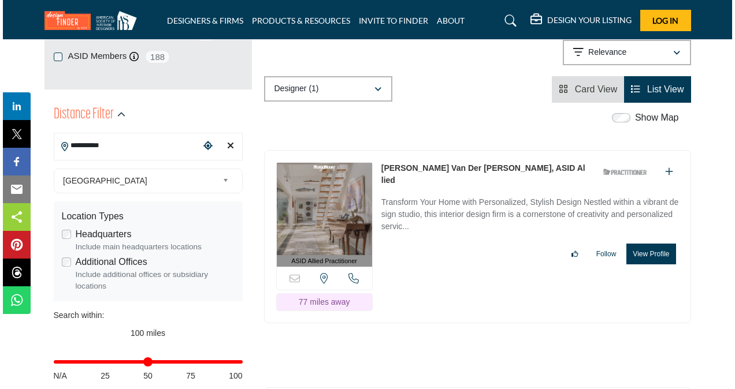
scroll to position [243, 0]
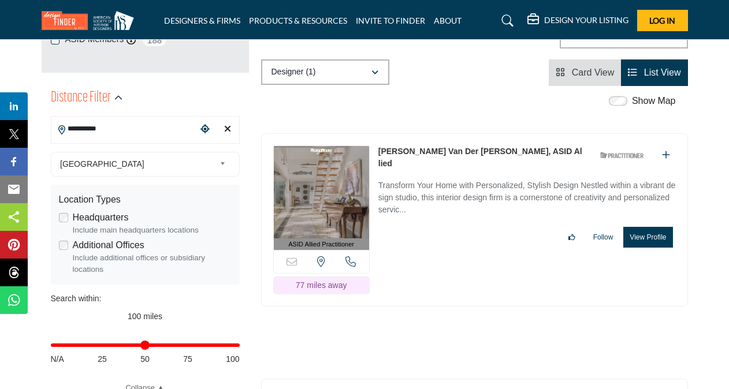
click at [639, 234] on button "View Profile" at bounding box center [647, 237] width 49 height 21
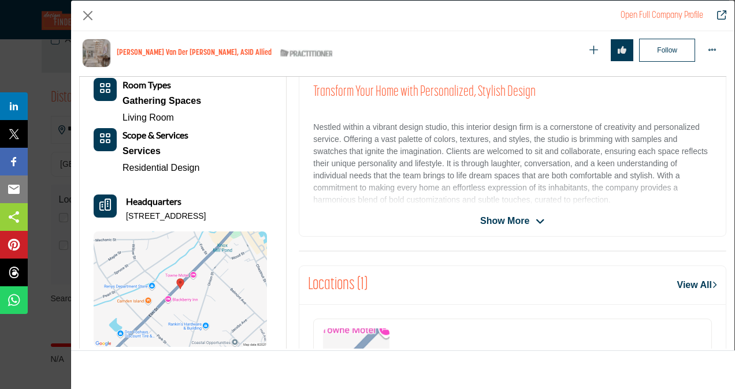
scroll to position [278, 0]
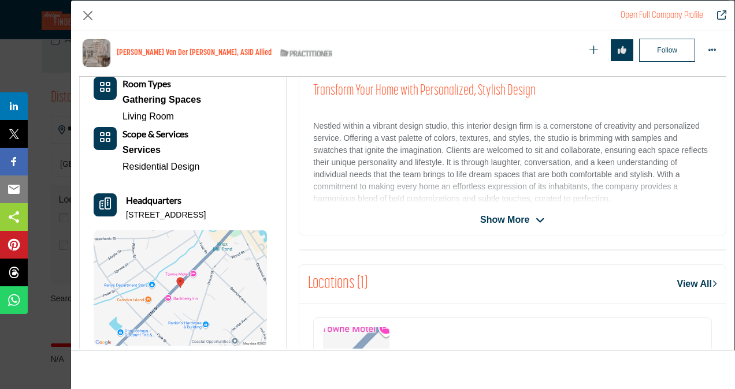
click at [536, 222] on icon "Company Data Modal" at bounding box center [539, 220] width 9 height 10
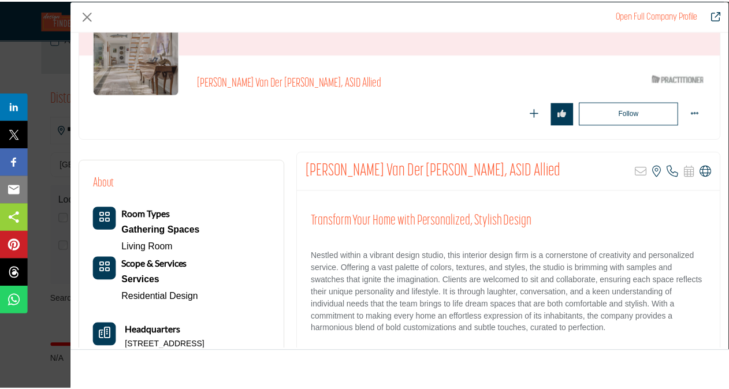
scroll to position [0, 0]
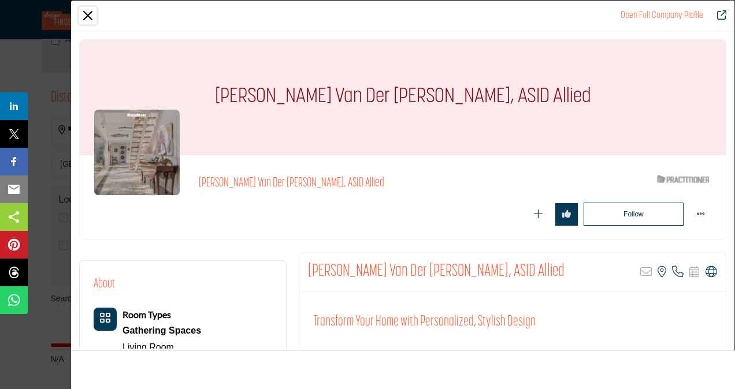
click at [91, 17] on button "Close" at bounding box center [87, 15] width 17 height 17
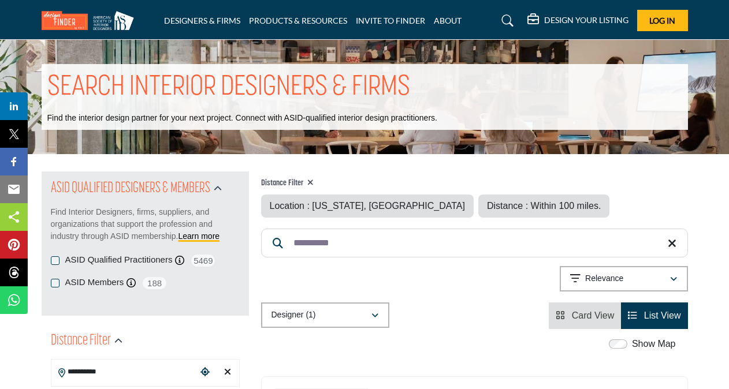
click at [348, 243] on input "**********" at bounding box center [474, 243] width 427 height 29
type input "*"
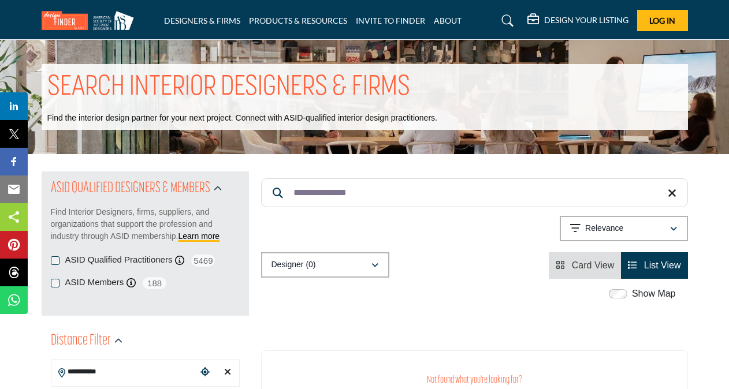
click at [436, 198] on input "**********" at bounding box center [474, 192] width 427 height 29
type input "**********"
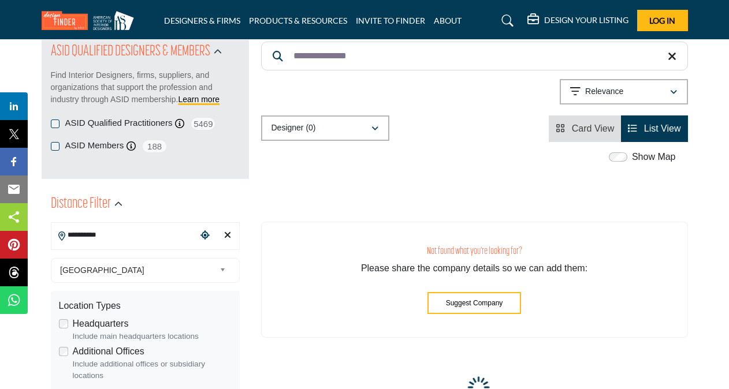
scroll to position [168, 0]
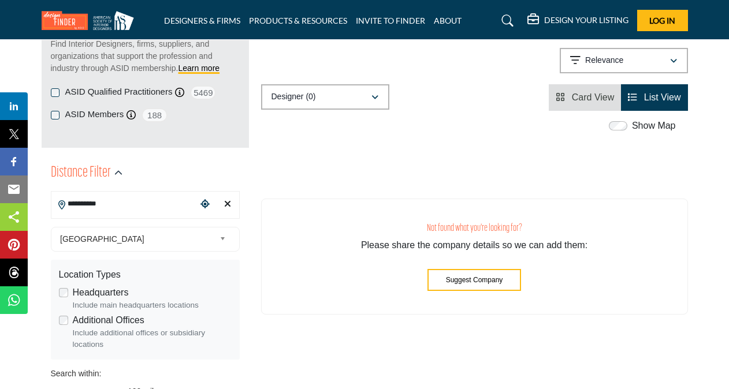
click at [132, 203] on input "**********" at bounding box center [124, 204] width 146 height 23
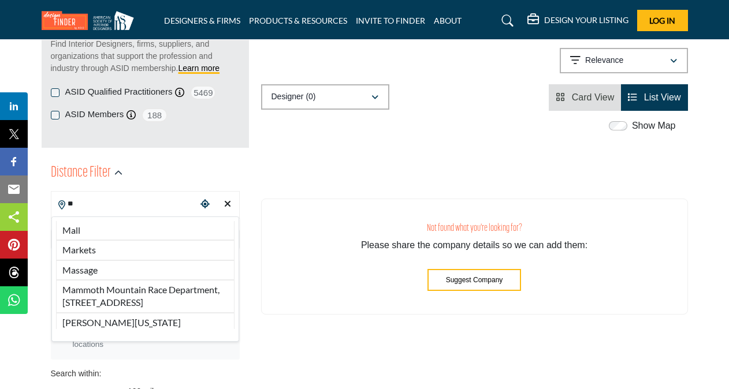
type input "*"
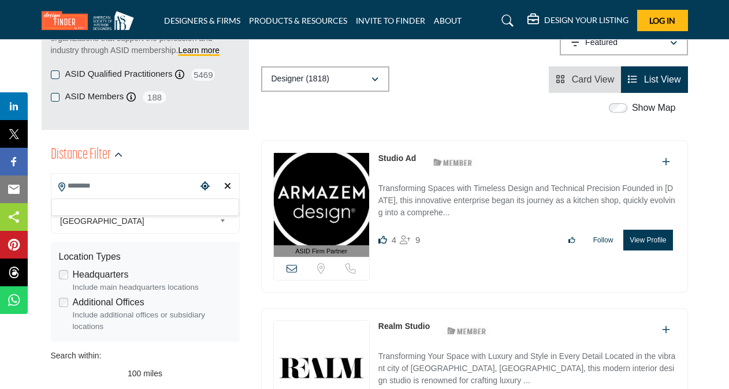
scroll to position [245, 0]
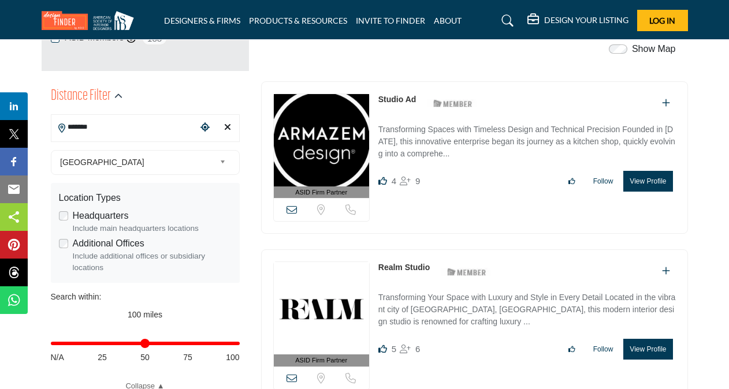
click at [128, 135] on input "******" at bounding box center [124, 127] width 146 height 23
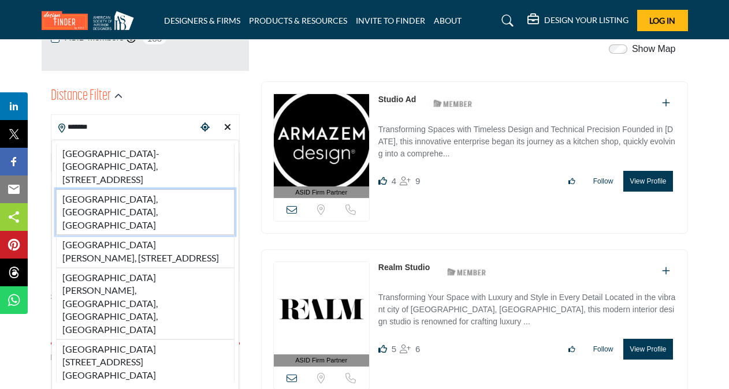
click at [129, 202] on li "Boston, MA, USA" at bounding box center [145, 212] width 178 height 46
type input "**********"
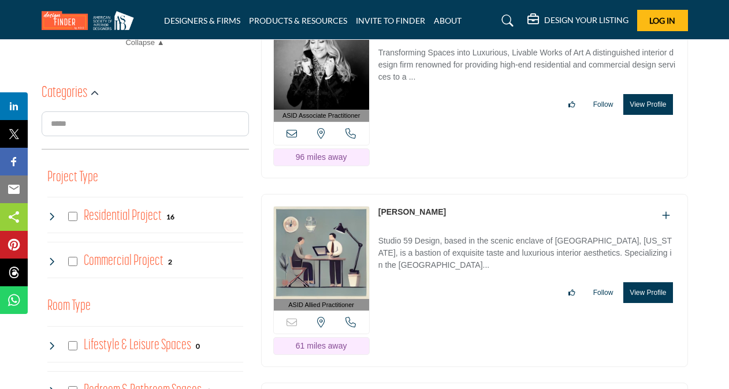
scroll to position [579, 0]
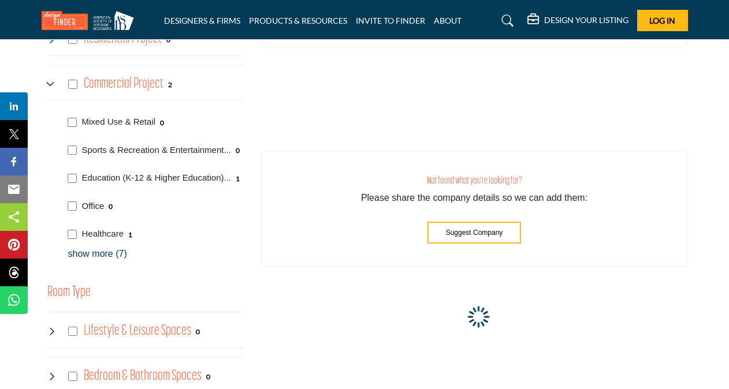
scroll to position [768, 0]
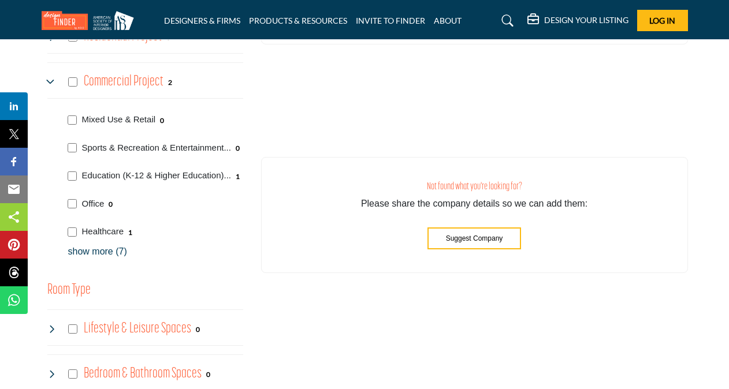
click at [80, 253] on p "show more (7)" at bounding box center [155, 252] width 175 height 14
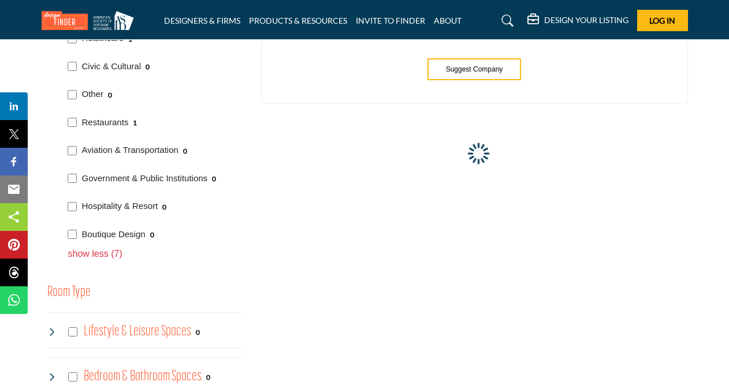
scroll to position [994, 0]
